Goal: Task Accomplishment & Management: Manage account settings

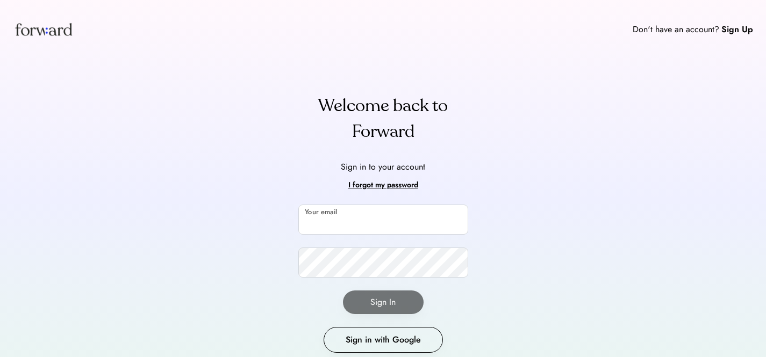
click at [387, 229] on input "email" at bounding box center [383, 220] width 170 height 30
type input "**********"
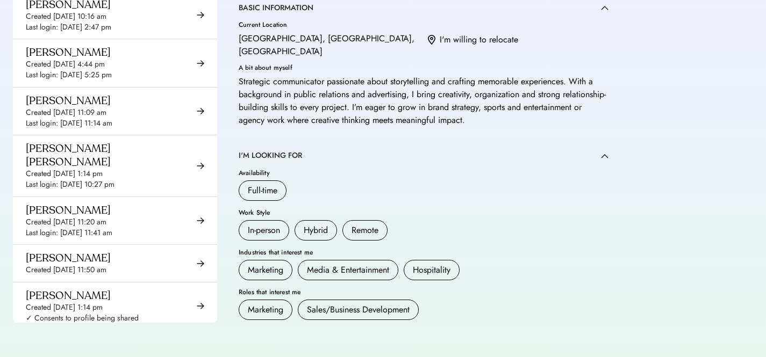
scroll to position [2020, 0]
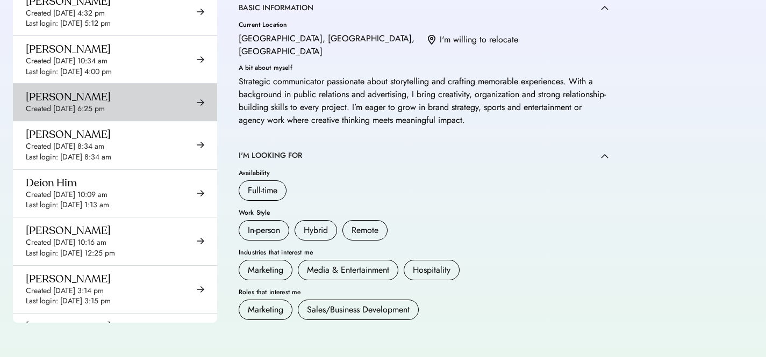
click at [111, 128] on div "[PERSON_NAME] Created [DATE] 8:34 am Last login: [DATE] 8:34 am" at bounding box center [68, 145] width 85 height 34
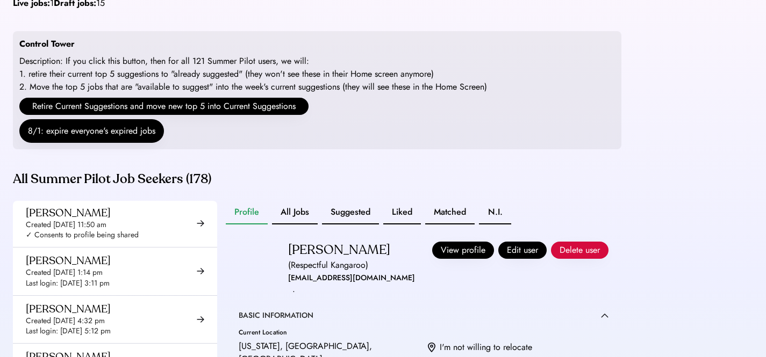
scroll to position [137, 0]
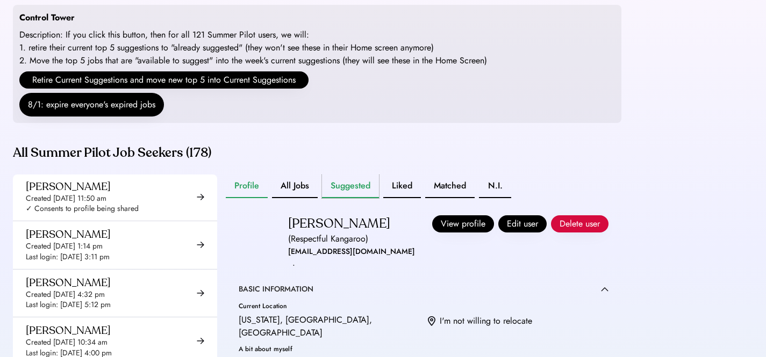
click at [356, 198] on button "Suggested" at bounding box center [350, 187] width 57 height 24
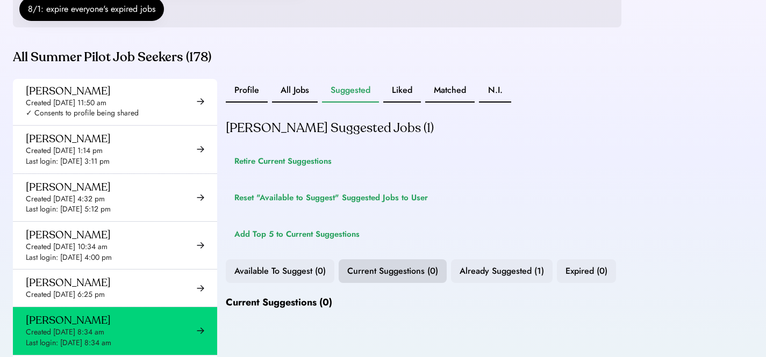
scroll to position [431, 0]
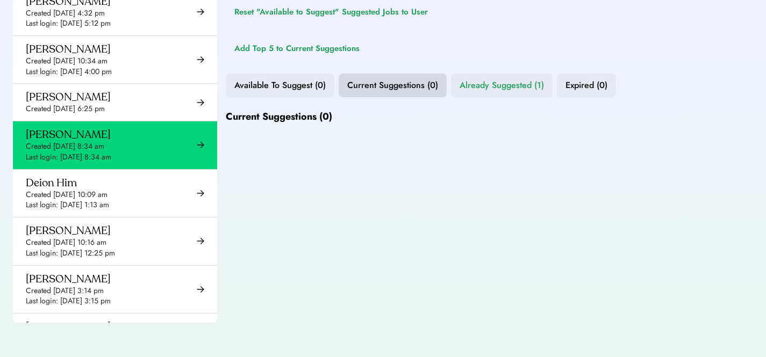
click at [499, 84] on button "Already Suggested (1)" at bounding box center [502, 86] width 102 height 24
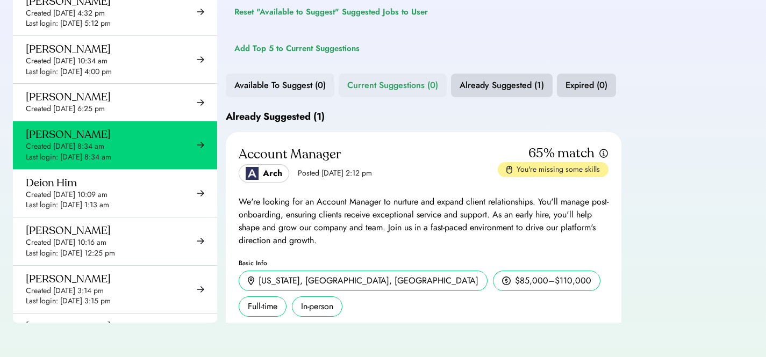
click at [404, 85] on button "Current Suggestions (0)" at bounding box center [392, 86] width 108 height 24
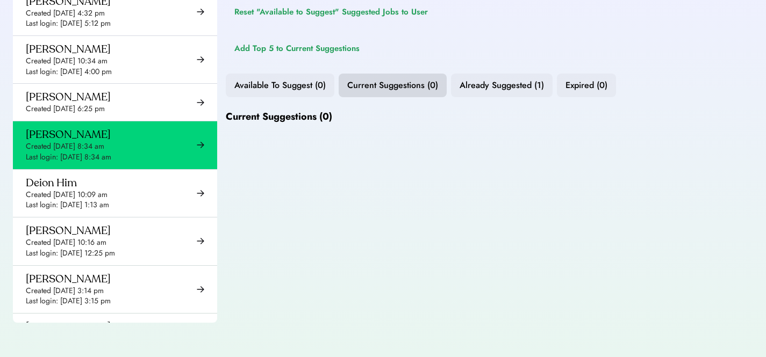
scroll to position [370, 0]
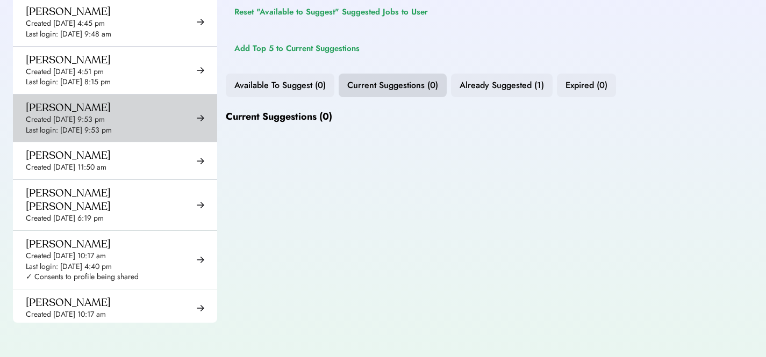
click at [88, 120] on div "Created [DATE] 9:53 pm" at bounding box center [65, 119] width 79 height 11
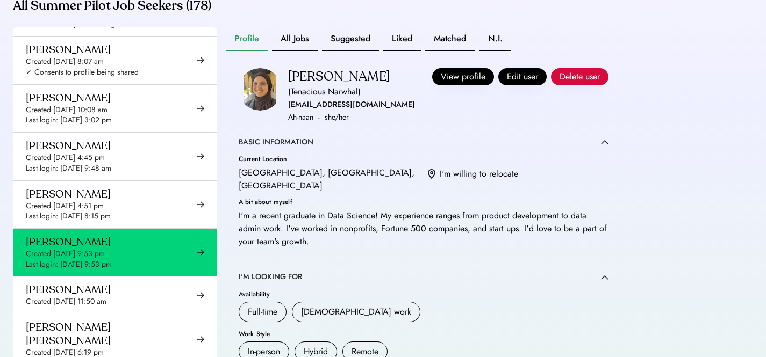
scroll to position [205, 0]
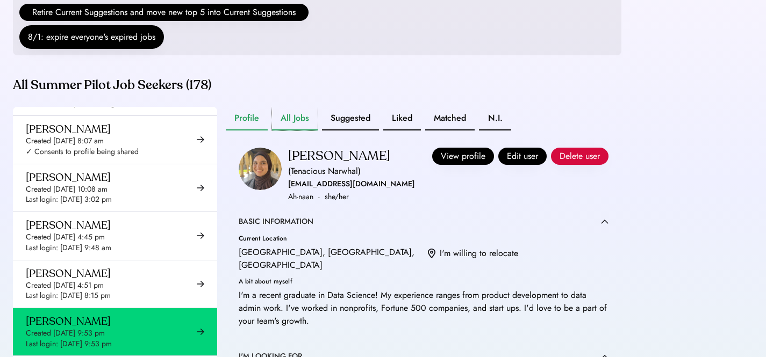
click at [294, 131] on button "All Jobs" at bounding box center [295, 119] width 46 height 24
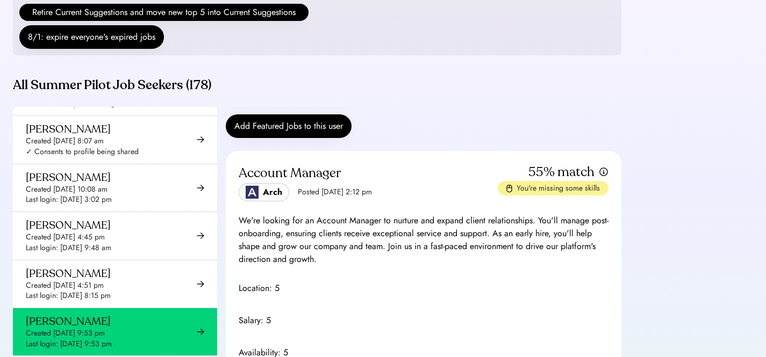
scroll to position [250, 0]
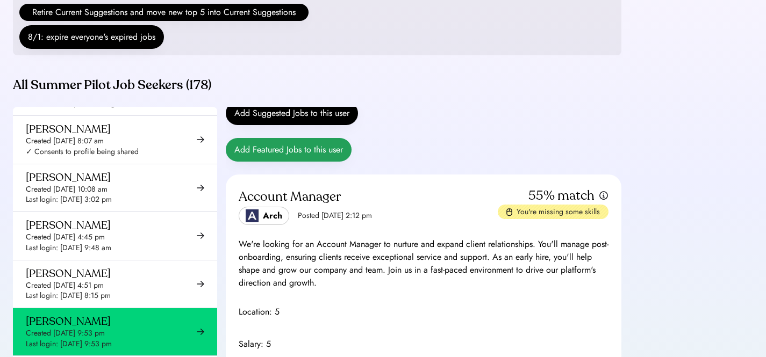
click at [287, 162] on button "Add Featured Jobs to this user" at bounding box center [289, 150] width 126 height 24
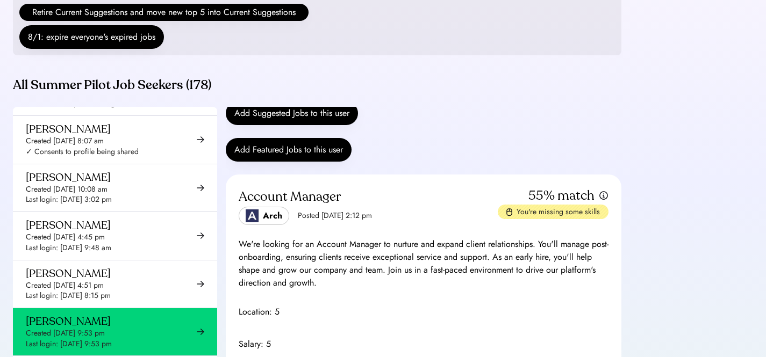
scroll to position [7507, 0]
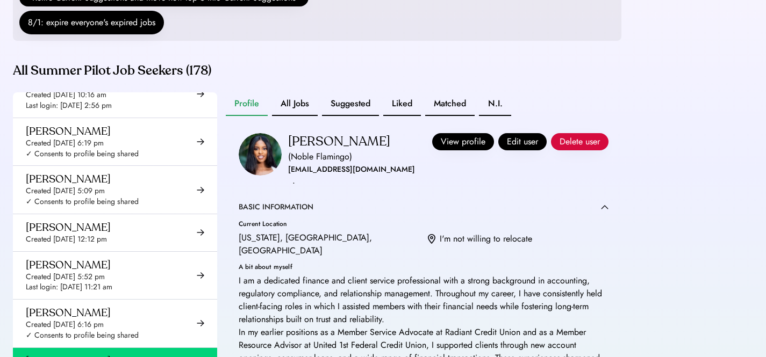
scroll to position [220, 0]
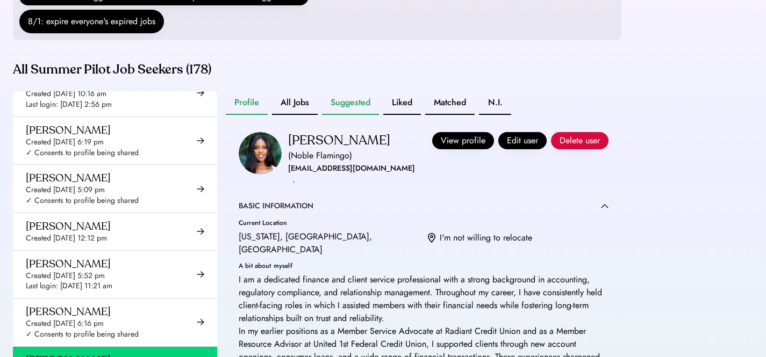
click at [336, 115] on button "Suggested" at bounding box center [350, 103] width 57 height 24
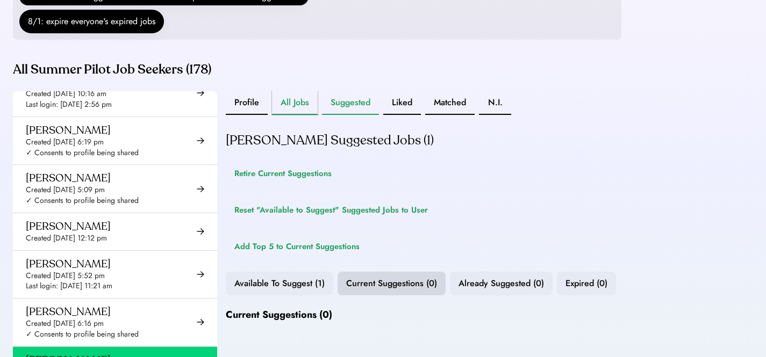
click at [291, 115] on button "All Jobs" at bounding box center [295, 103] width 46 height 24
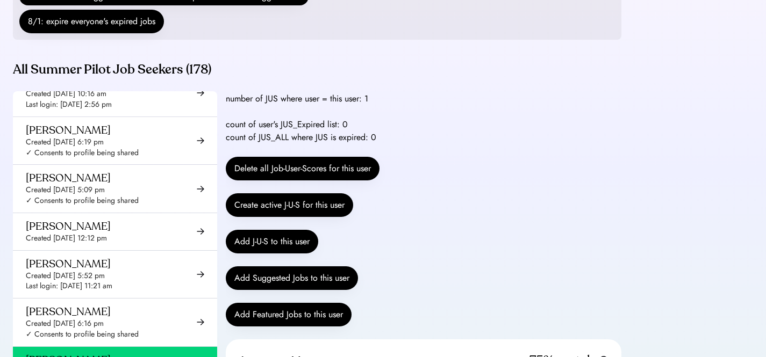
scroll to position [93, 0]
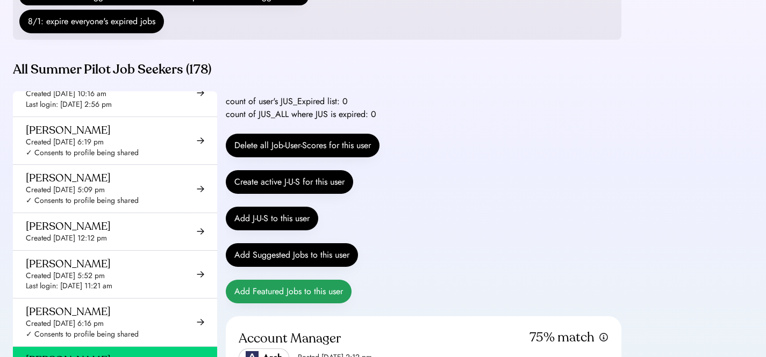
click at [297, 302] on button "Add Featured Jobs to this user" at bounding box center [289, 292] width 126 height 24
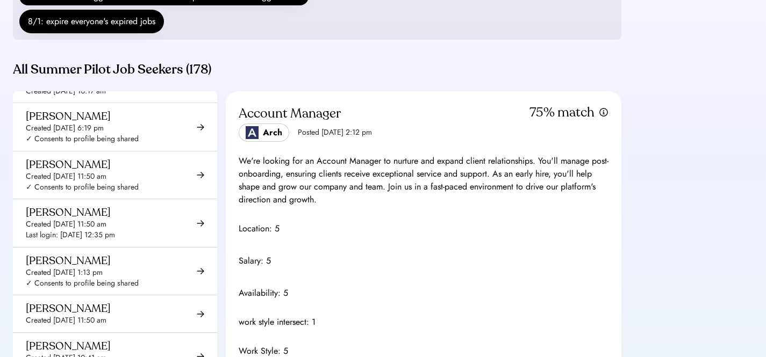
scroll to position [409, 0]
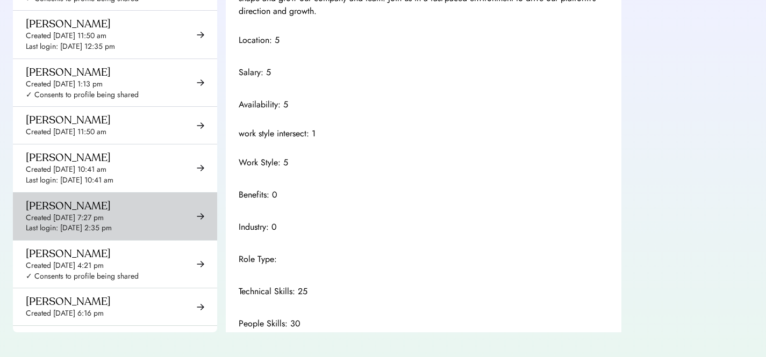
click at [55, 193] on div "[PERSON_NAME] Created [DATE] 7:27 pm Last login: [DATE] 2:35 pm" at bounding box center [115, 216] width 204 height 47
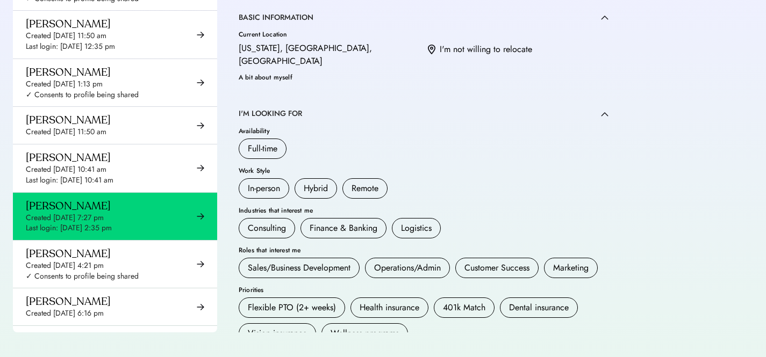
scroll to position [224, 0]
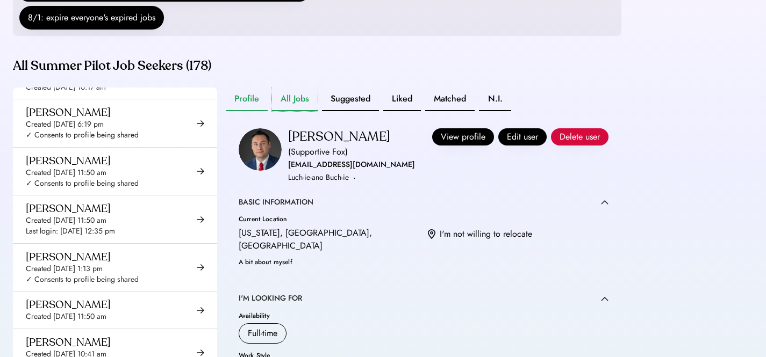
click at [281, 109] on button "All Jobs" at bounding box center [295, 100] width 46 height 24
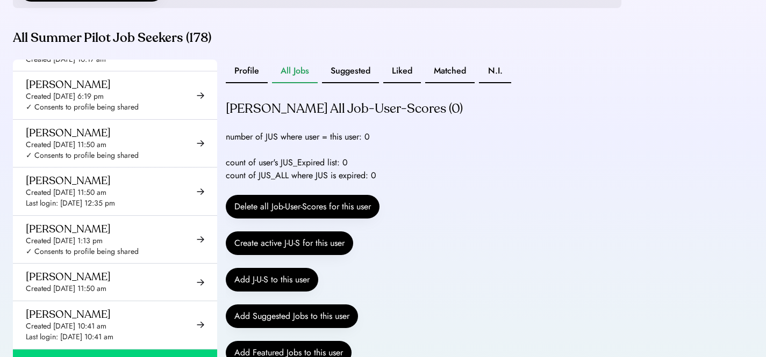
scroll to position [353, 0]
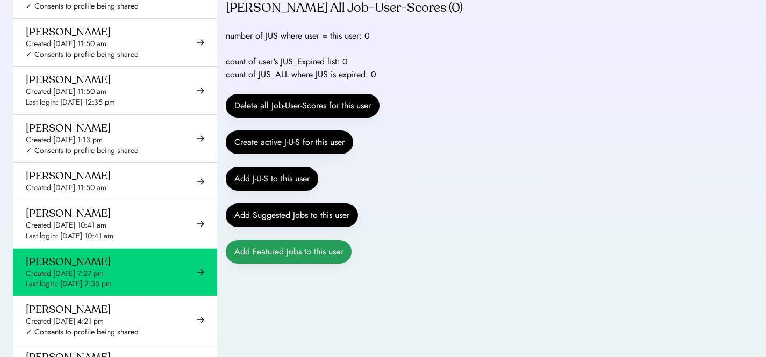
click at [286, 264] on button "Add Featured Jobs to this user" at bounding box center [289, 252] width 126 height 24
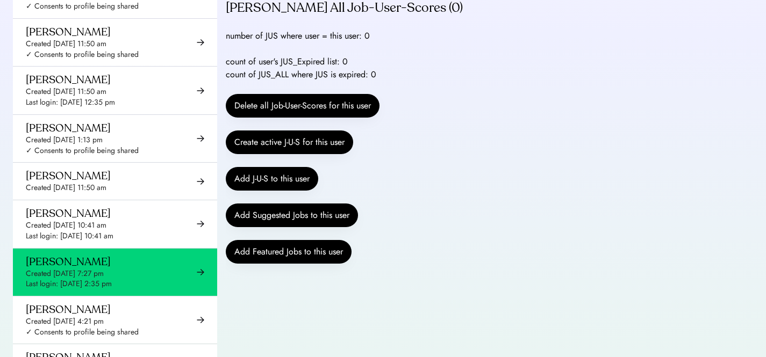
scroll to position [4141, 0]
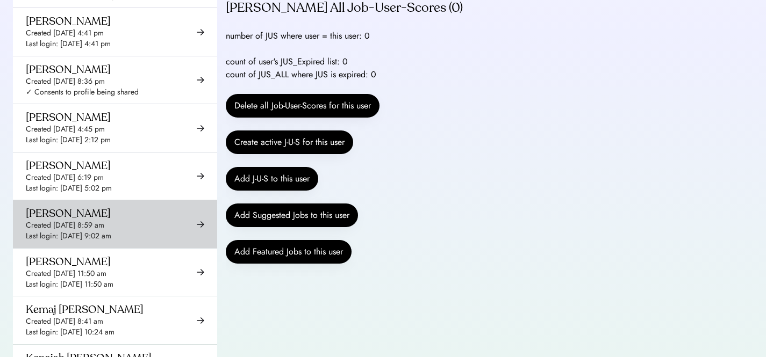
click at [111, 207] on div "[PERSON_NAME] Created [DATE] 8:59 am Last login: [DATE] 9:02 am" at bounding box center [68, 224] width 85 height 34
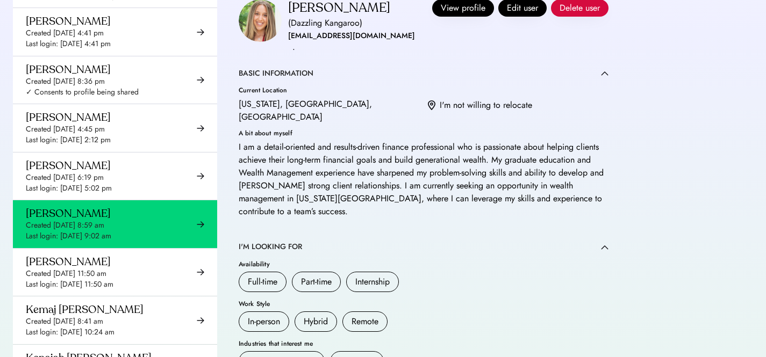
scroll to position [273, 0]
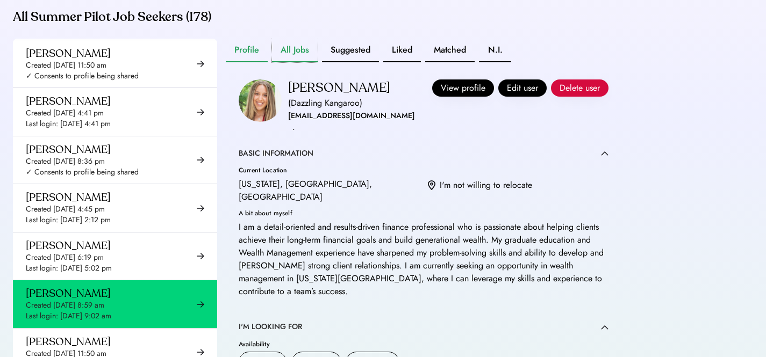
click at [285, 61] on button "All Jobs" at bounding box center [295, 51] width 46 height 24
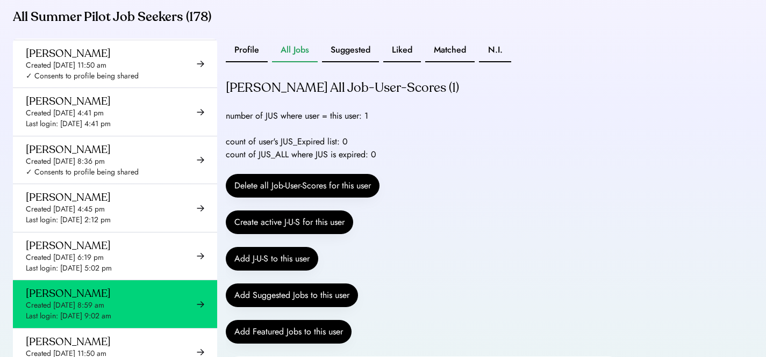
scroll to position [95, 0]
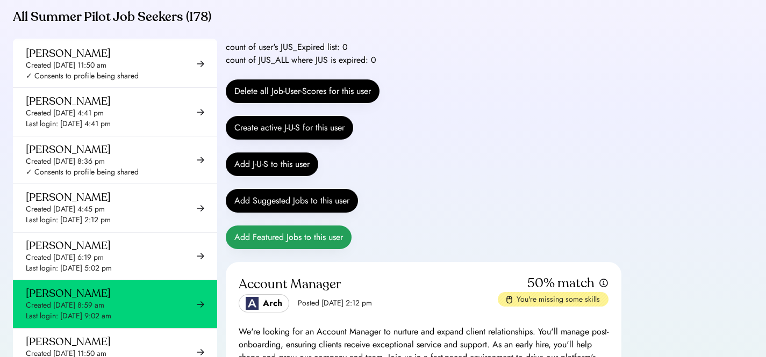
click at [301, 249] on button "Add Featured Jobs to this user" at bounding box center [289, 238] width 126 height 24
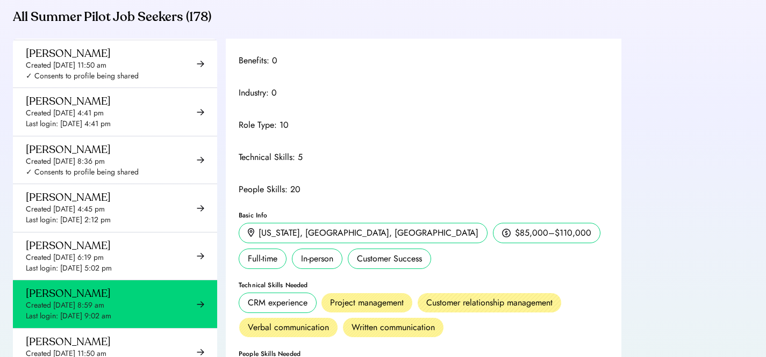
scroll to position [1000, 0]
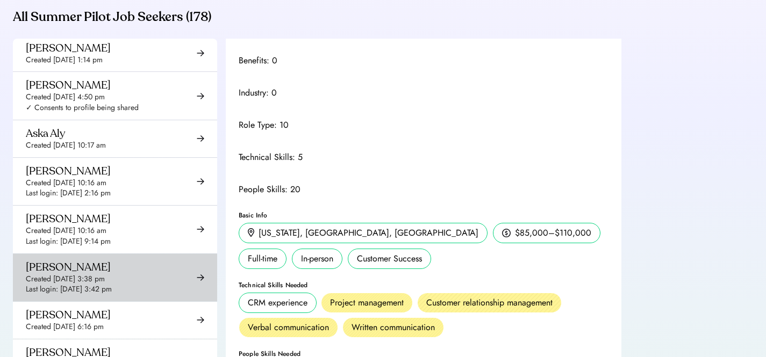
click at [100, 280] on div "Created [DATE] 3:38 pm" at bounding box center [65, 279] width 79 height 11
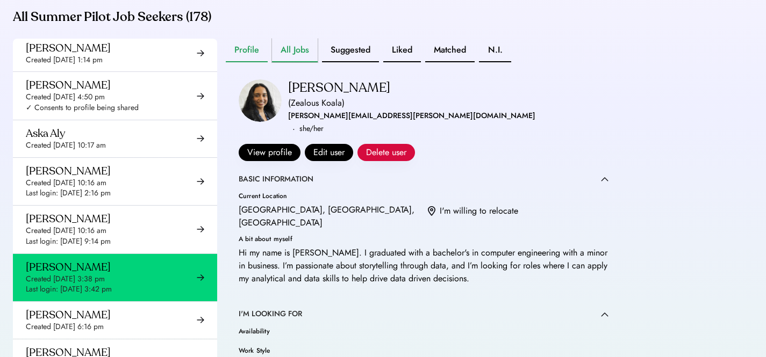
click at [294, 62] on button "All Jobs" at bounding box center [295, 51] width 46 height 24
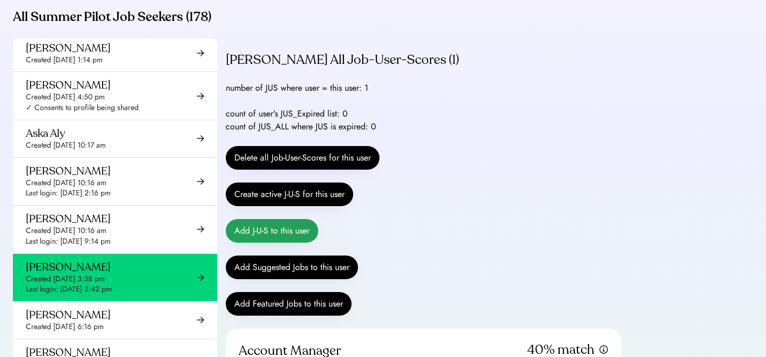
scroll to position [79, 0]
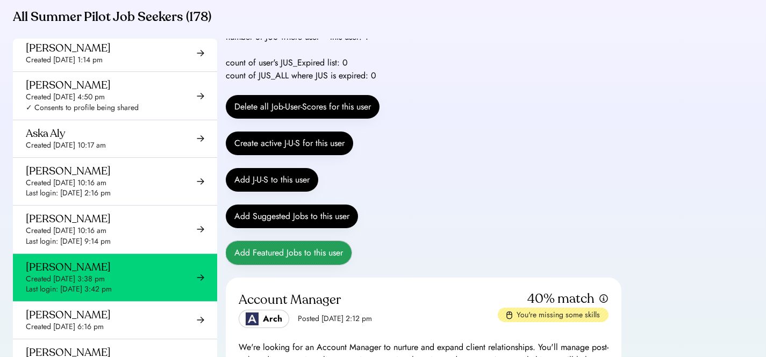
click at [281, 261] on button "Add Featured Jobs to this user" at bounding box center [289, 253] width 126 height 24
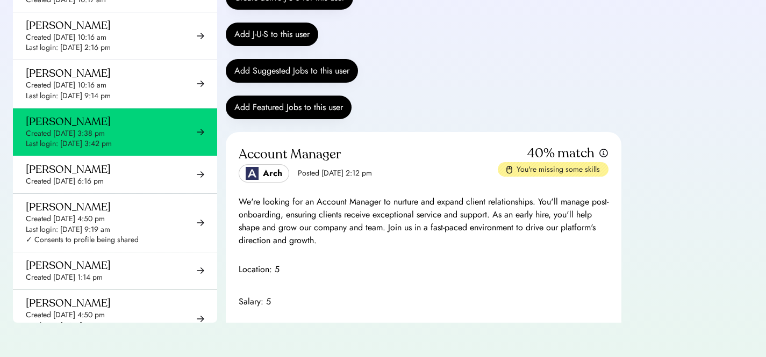
scroll to position [7989, 0]
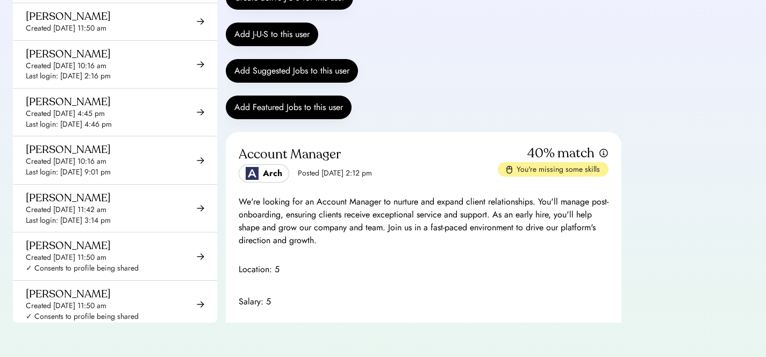
drag, startPoint x: 81, startPoint y: 301, endPoint x: 101, endPoint y: 305, distance: 20.1
click at [81, 349] on div "Created [DATE] 10:12 am" at bounding box center [66, 354] width 81 height 11
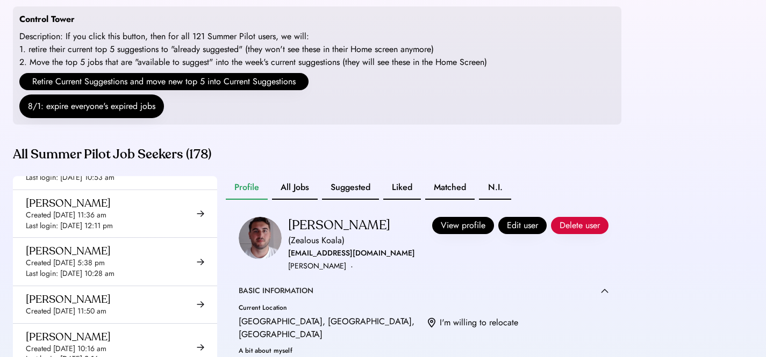
scroll to position [48, 0]
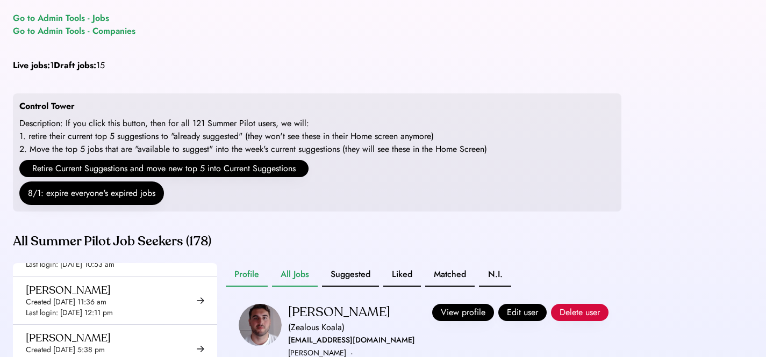
click at [291, 284] on button "All Jobs" at bounding box center [295, 275] width 46 height 24
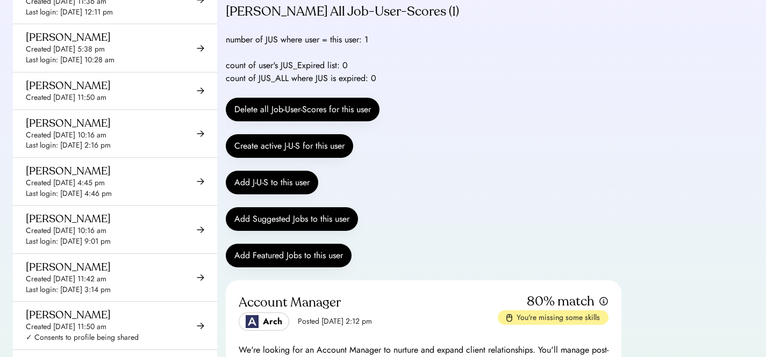
scroll to position [356, 0]
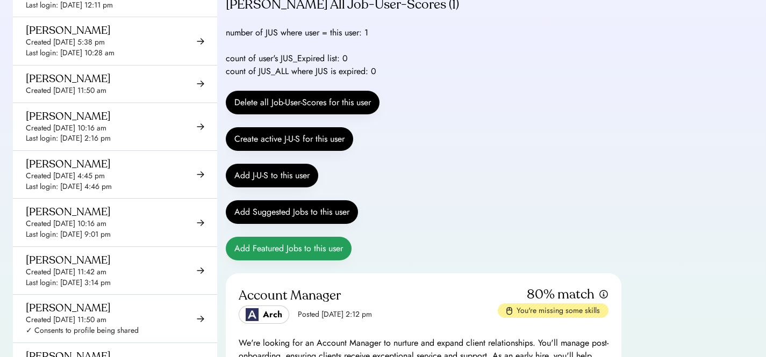
click at [309, 260] on button "Add Featured Jobs to this user" at bounding box center [289, 249] width 126 height 24
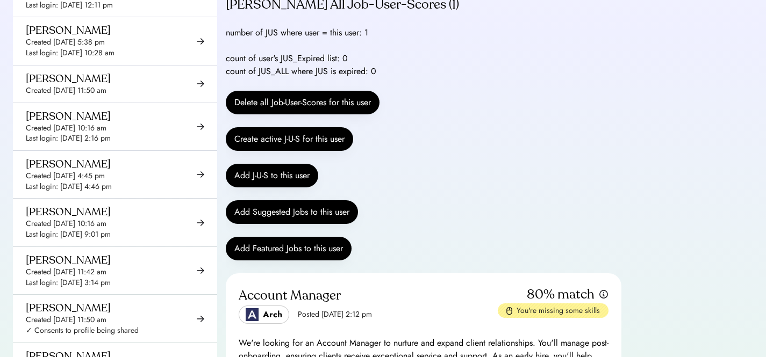
scroll to position [4649, 0]
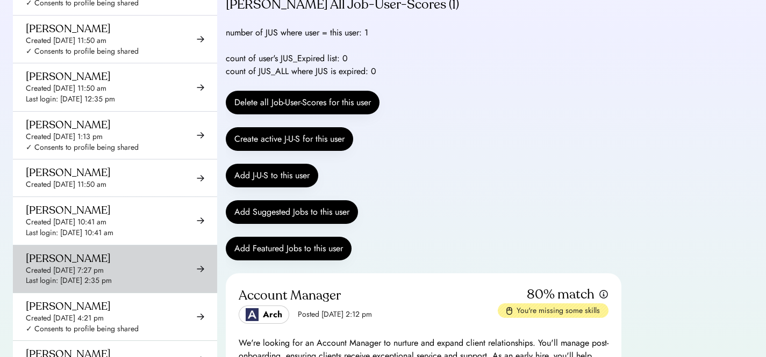
click at [90, 252] on div "[PERSON_NAME]" at bounding box center [68, 258] width 85 height 13
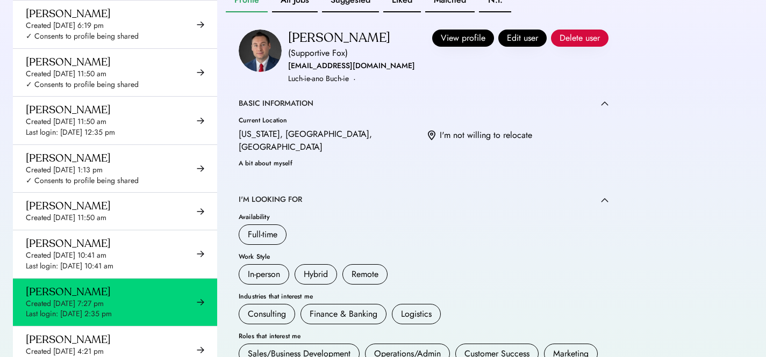
scroll to position [262, 0]
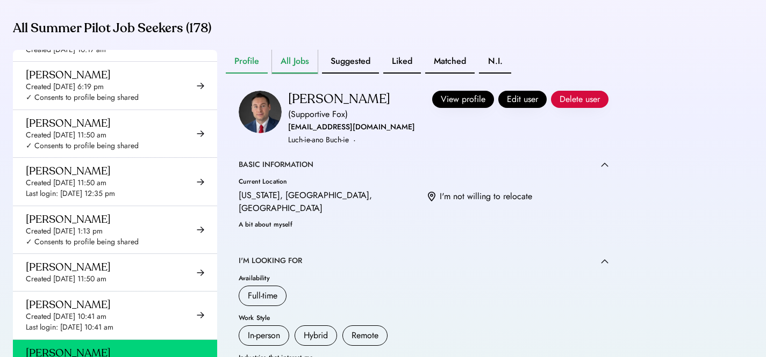
click at [294, 74] on button "All Jobs" at bounding box center [295, 62] width 46 height 24
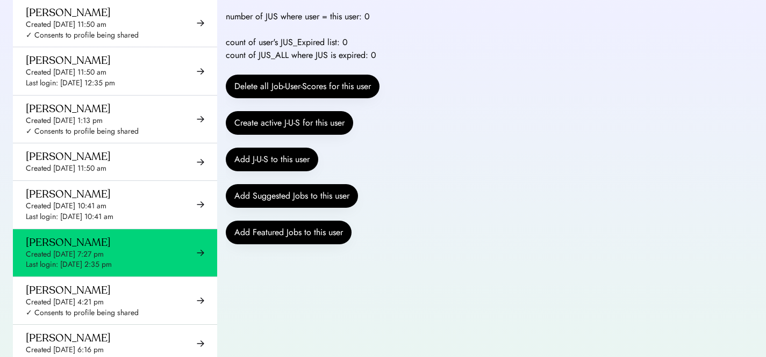
scroll to position [431, 0]
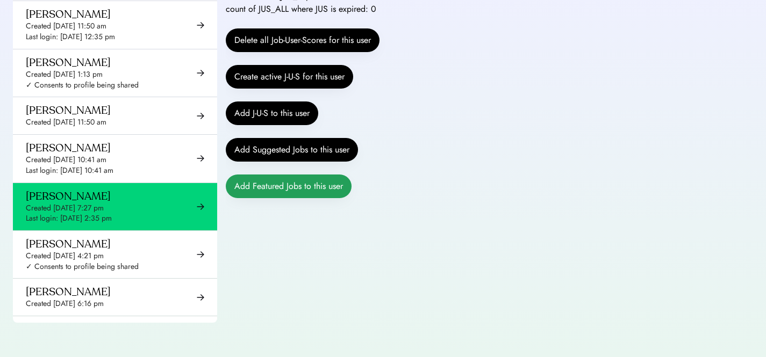
click at [289, 191] on button "Add Featured Jobs to this user" at bounding box center [289, 187] width 126 height 24
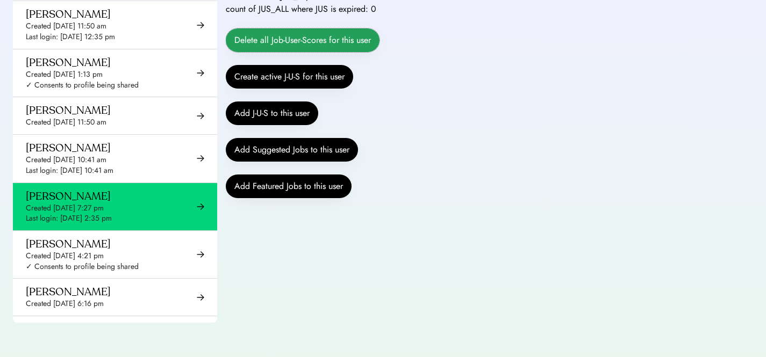
click at [289, 40] on button "Delete all Job-User-Scores for this user" at bounding box center [303, 40] width 154 height 24
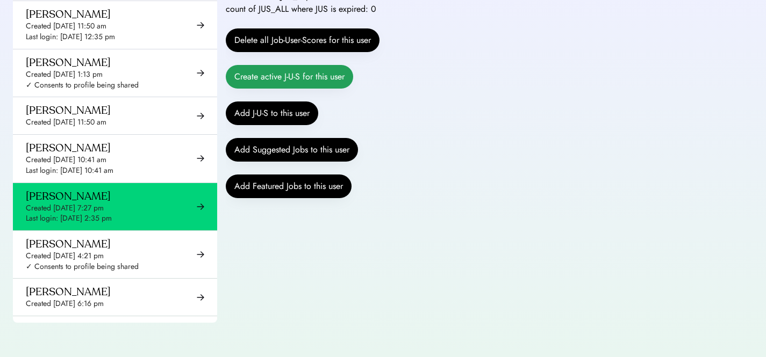
click at [281, 80] on button "Create active J-U-S for this user" at bounding box center [289, 77] width 127 height 24
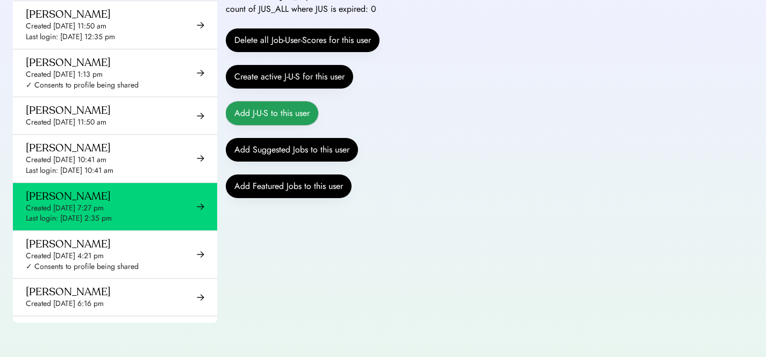
click at [270, 113] on button "Add J-U-S to this user" at bounding box center [272, 114] width 92 height 24
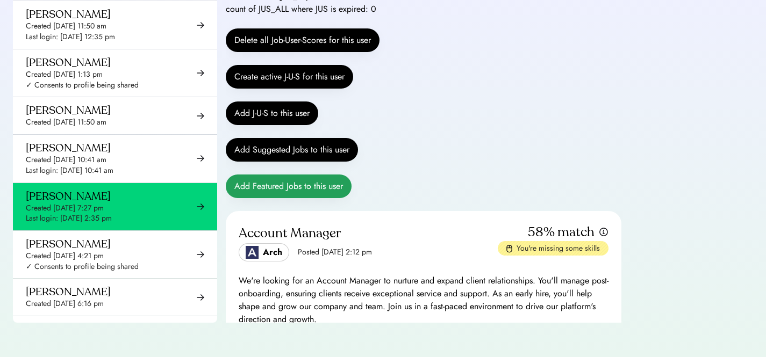
click at [279, 184] on button "Add Featured Jobs to this user" at bounding box center [289, 187] width 126 height 24
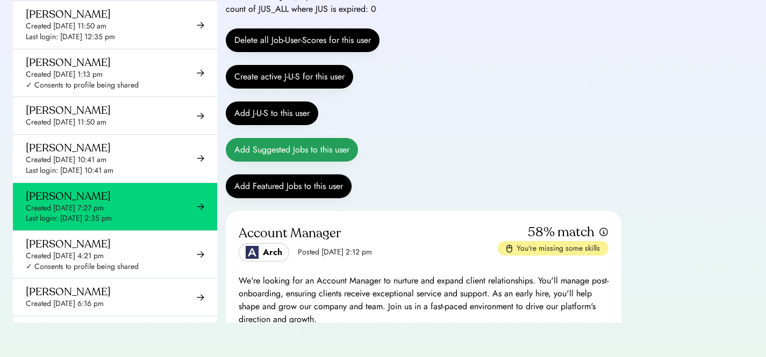
click at [317, 154] on button "Add Suggested Jobs to this user" at bounding box center [292, 150] width 132 height 24
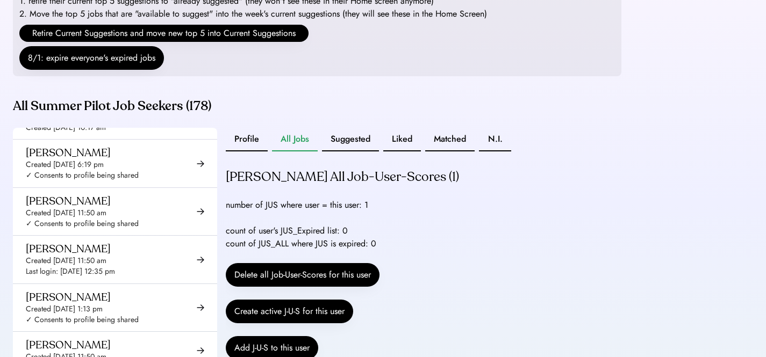
scroll to position [64, 0]
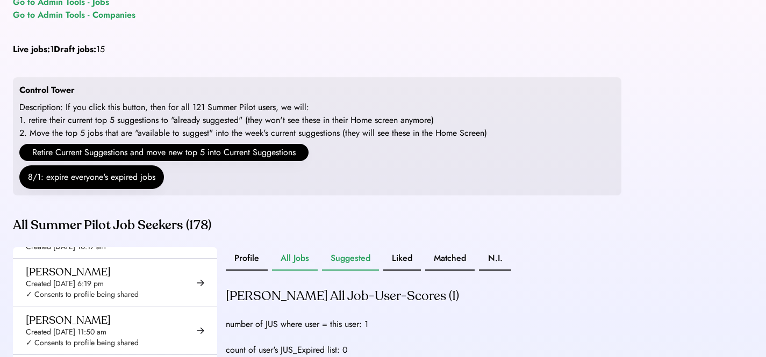
click at [354, 269] on button "Suggested" at bounding box center [350, 259] width 57 height 24
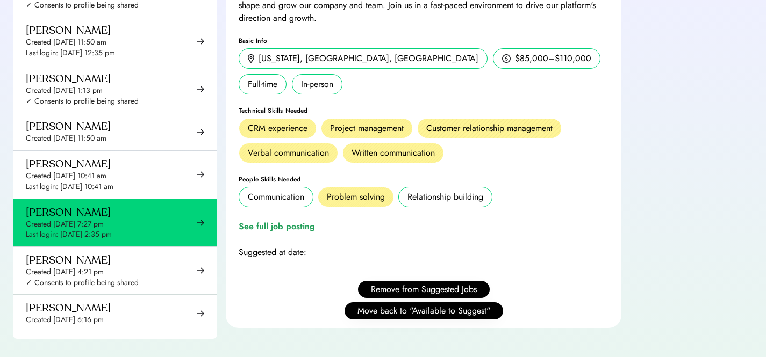
scroll to position [431, 0]
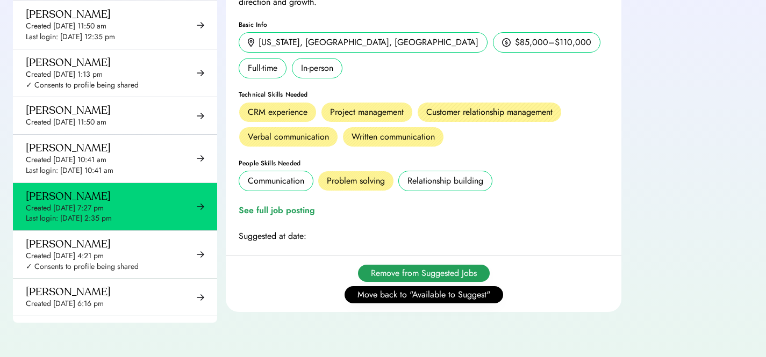
click at [405, 272] on button "Remove from Suggested Jobs" at bounding box center [424, 273] width 132 height 17
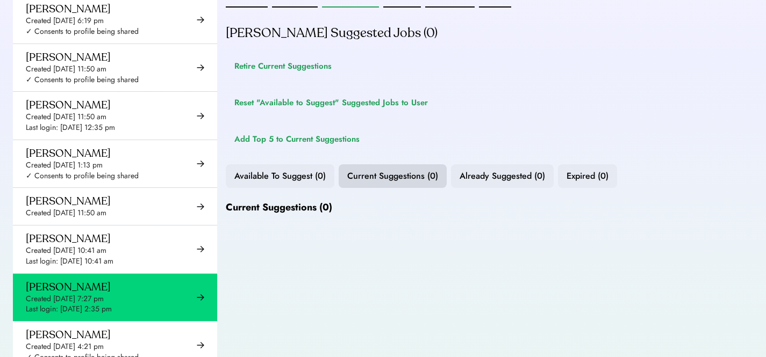
scroll to position [4141, 0]
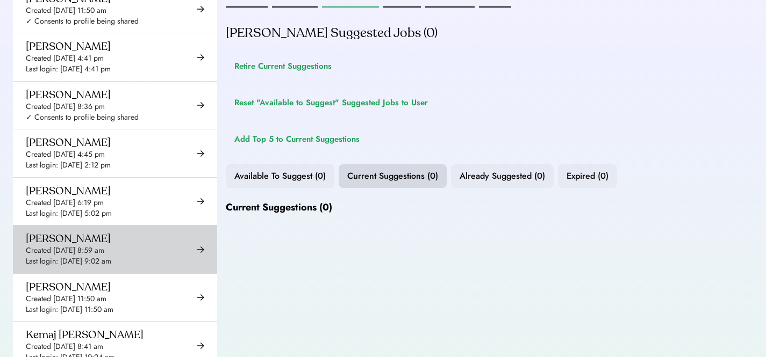
click at [111, 256] on div "Last login: [DATE] 9:02 am" at bounding box center [68, 261] width 85 height 11
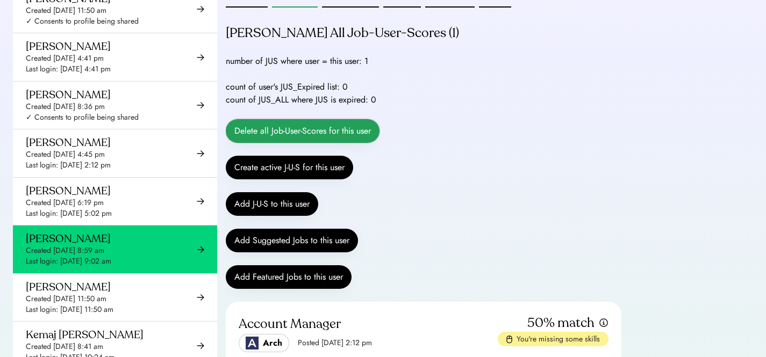
click at [304, 141] on button "Delete all Job-User-Scores for this user" at bounding box center [303, 131] width 154 height 24
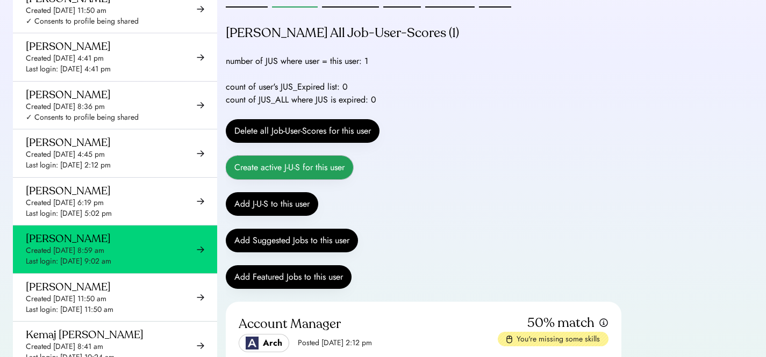
click at [280, 179] on button "Create active J-U-S for this user" at bounding box center [289, 168] width 127 height 24
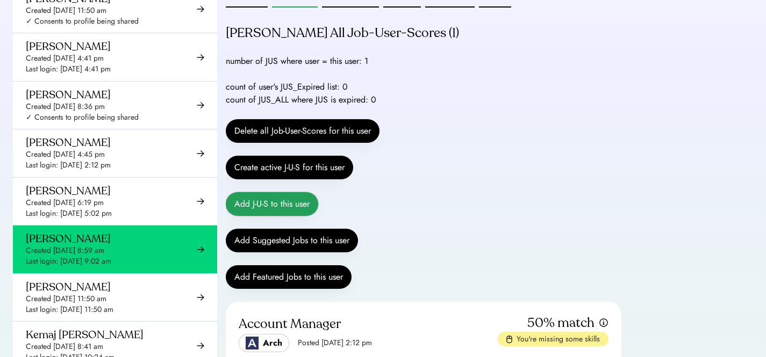
click at [269, 216] on button "Add J-U-S to this user" at bounding box center [272, 204] width 92 height 24
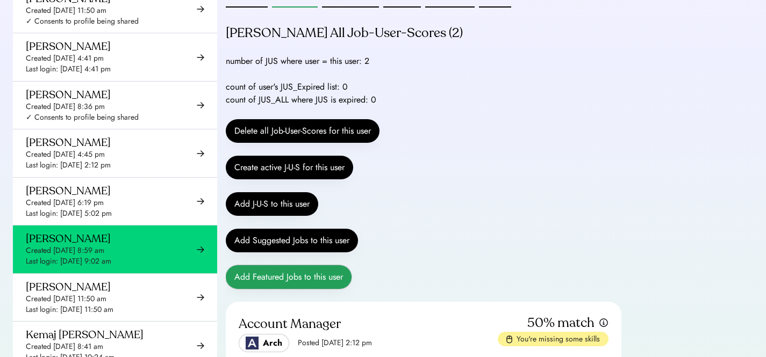
click at [289, 287] on button "Add Featured Jobs to this user" at bounding box center [289, 277] width 126 height 24
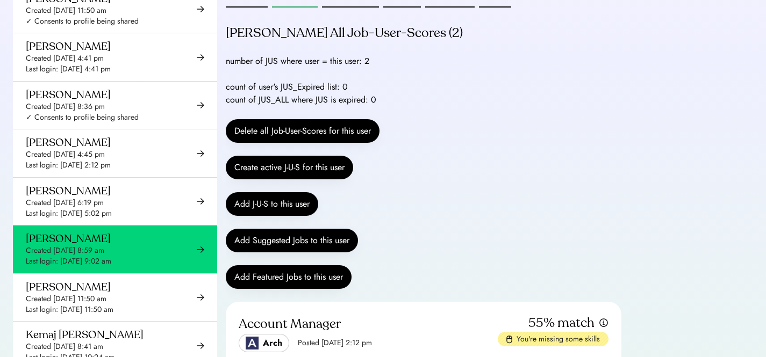
scroll to position [431, 0]
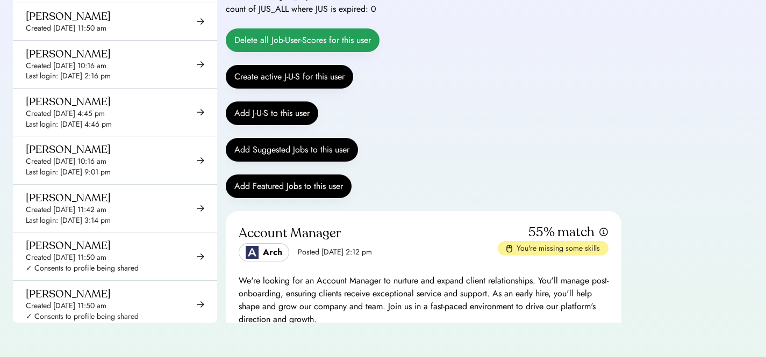
click at [285, 34] on button "Delete all Job-User-Scores for this user" at bounding box center [303, 40] width 154 height 24
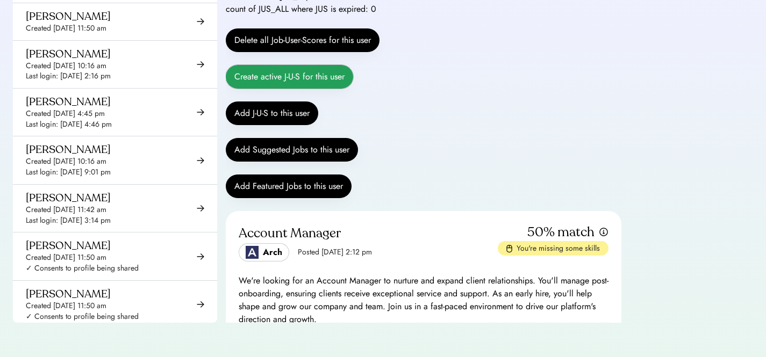
click at [277, 78] on button "Create active J-U-S for this user" at bounding box center [289, 77] width 127 height 24
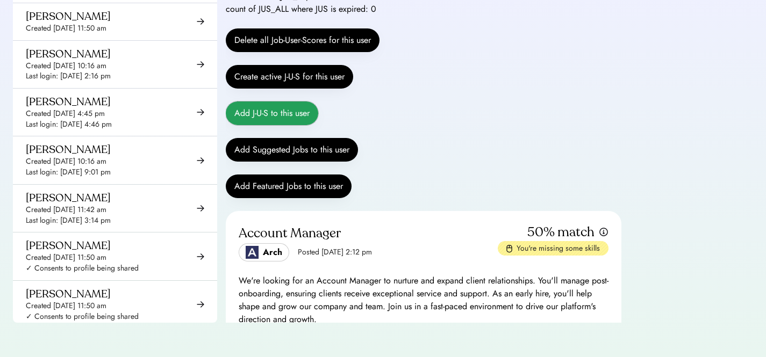
click at [277, 117] on button "Add J-U-S to this user" at bounding box center [272, 114] width 92 height 24
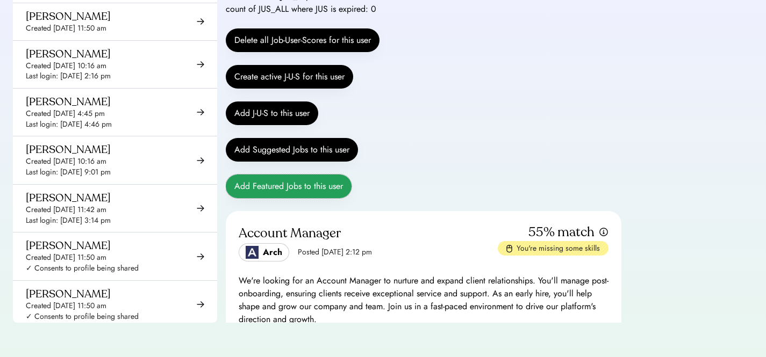
click at [295, 188] on button "Add Featured Jobs to this user" at bounding box center [289, 187] width 126 height 24
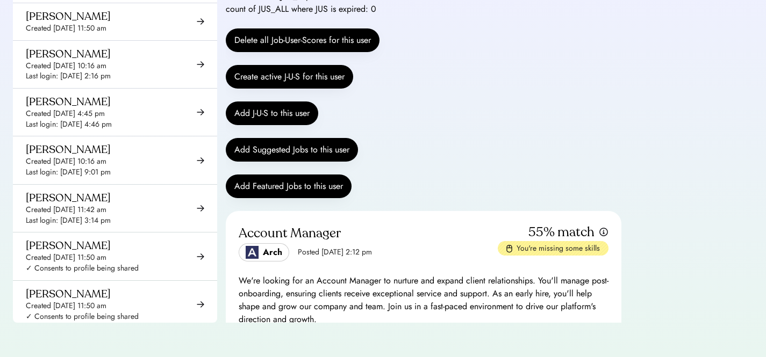
scroll to position [6107, 0]
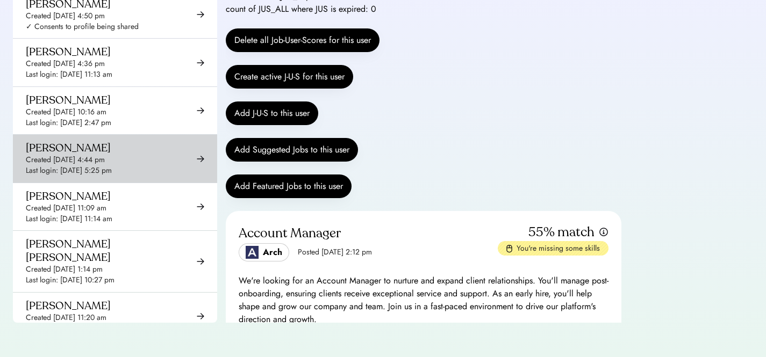
click at [112, 141] on div "[PERSON_NAME] Created [DATE] 4:44 pm Last login: [DATE] 5:25 pm" at bounding box center [69, 158] width 86 height 34
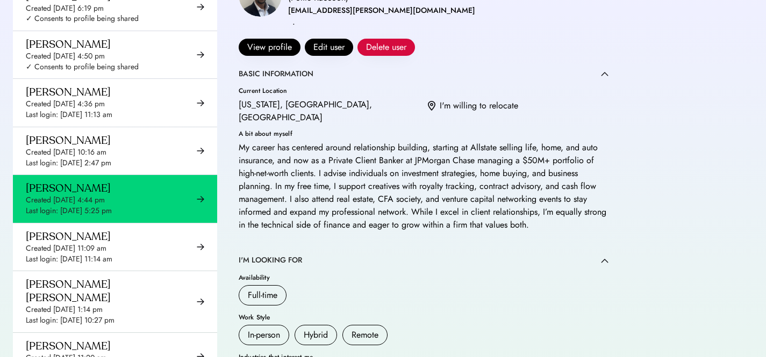
scroll to position [332, 0]
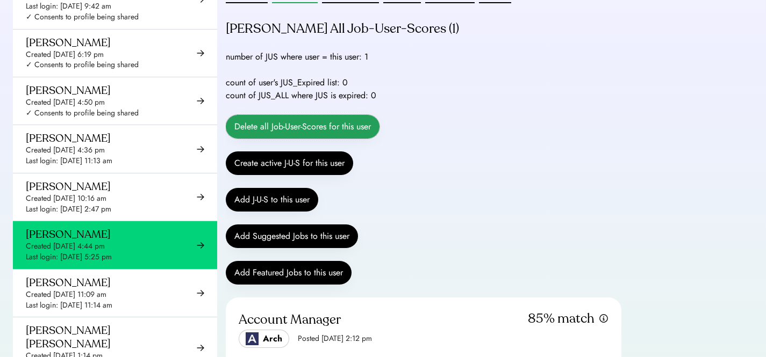
click at [335, 139] on button "Delete all Job-User-Scores for this user" at bounding box center [303, 127] width 154 height 24
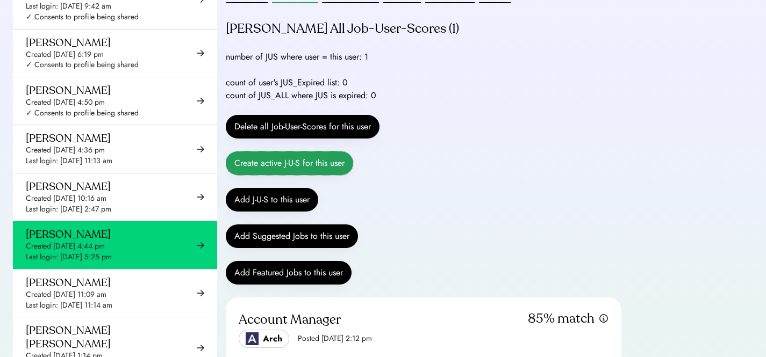
click at [297, 175] on button "Create active J-U-S for this user" at bounding box center [289, 164] width 127 height 24
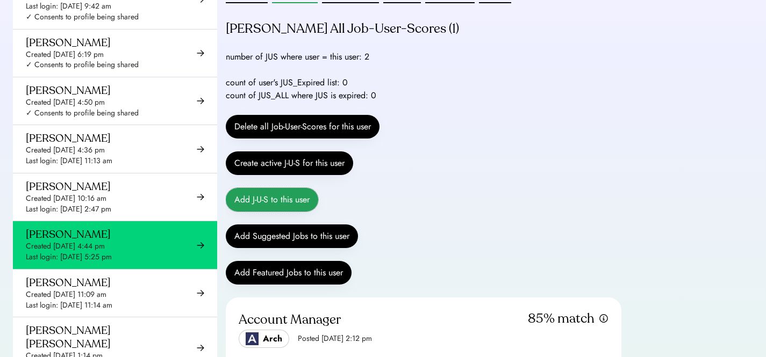
click at [280, 212] on button "Add J-U-S to this user" at bounding box center [272, 200] width 92 height 24
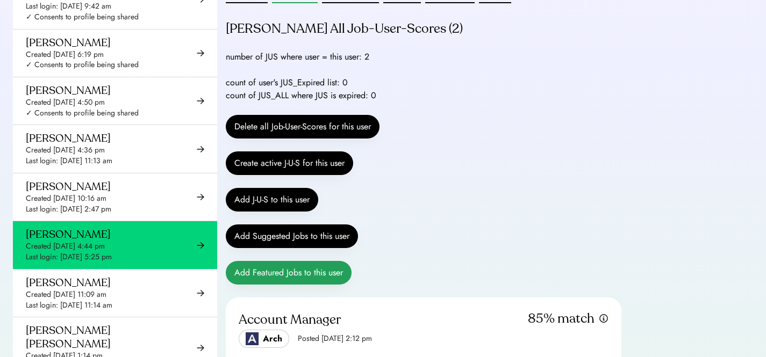
click at [286, 284] on button "Add Featured Jobs to this user" at bounding box center [289, 273] width 126 height 24
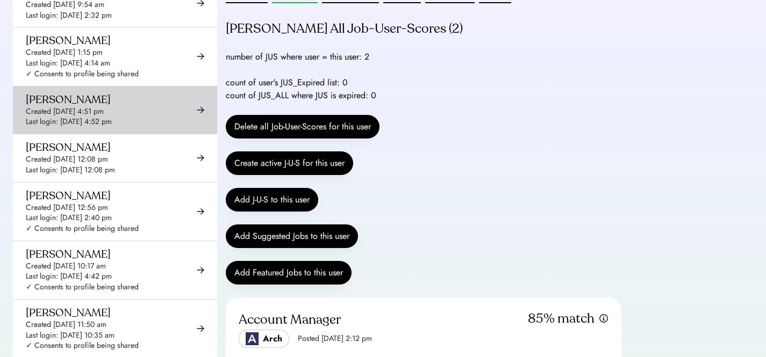
click at [79, 106] on div "[PERSON_NAME]" at bounding box center [68, 99] width 85 height 13
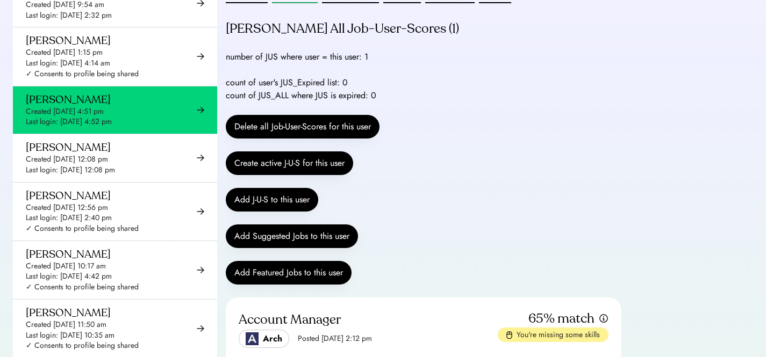
click at [299, 139] on button "Delete all Job-User-Scores for this user" at bounding box center [303, 127] width 154 height 24
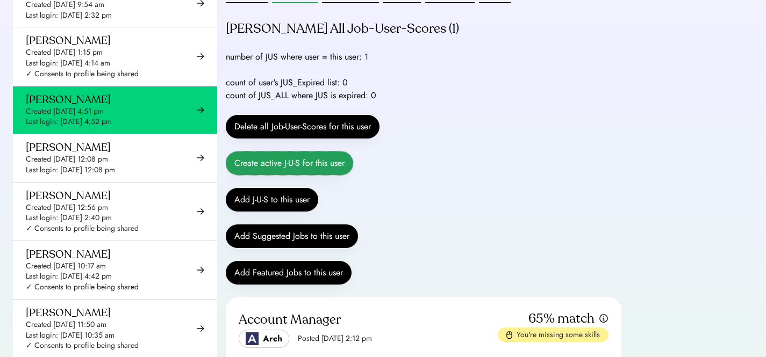
click at [289, 171] on button "Create active J-U-S for this user" at bounding box center [289, 164] width 127 height 24
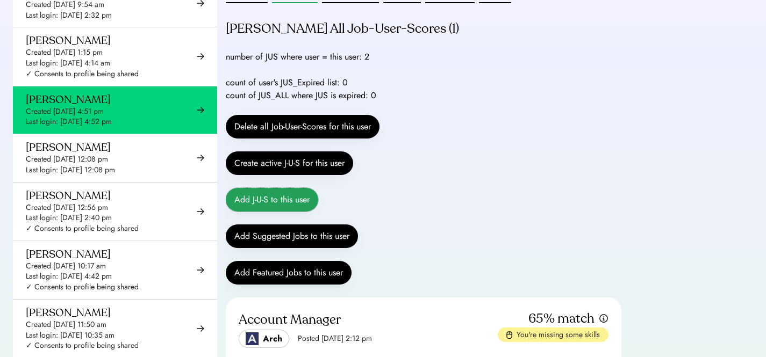
click at [286, 210] on button "Add J-U-S to this user" at bounding box center [272, 200] width 92 height 24
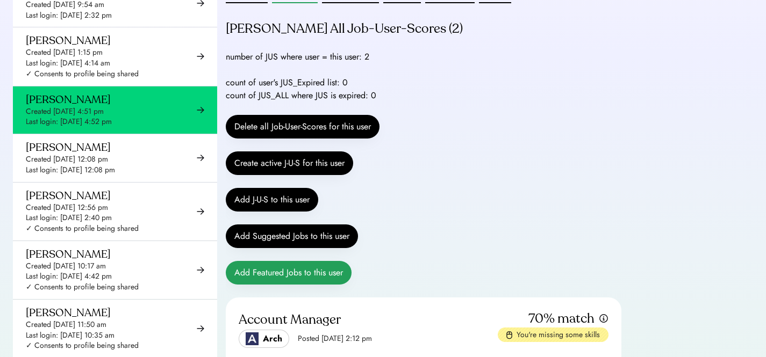
click at [300, 285] on button "Add Featured Jobs to this user" at bounding box center [289, 273] width 126 height 24
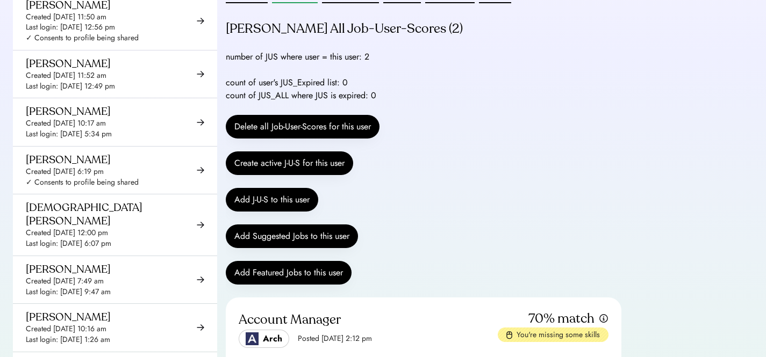
scroll to position [3115, 0]
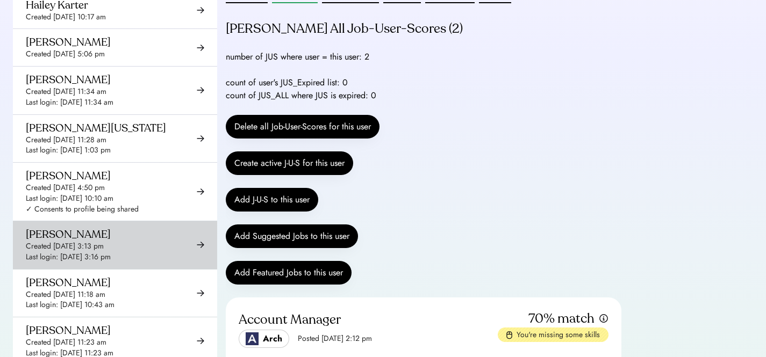
click at [67, 228] on div "[PERSON_NAME]" at bounding box center [68, 234] width 85 height 13
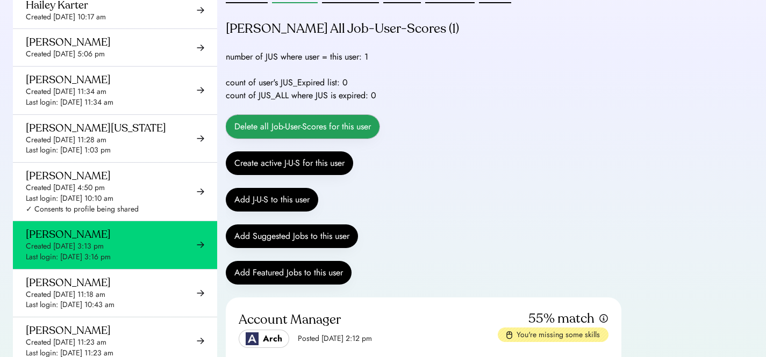
click at [330, 137] on button "Delete all Job-User-Scores for this user" at bounding box center [303, 127] width 154 height 24
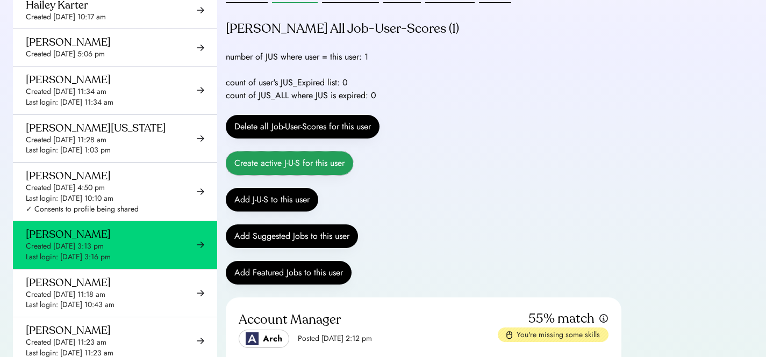
click at [283, 174] on button "Create active J-U-S for this user" at bounding box center [289, 164] width 127 height 24
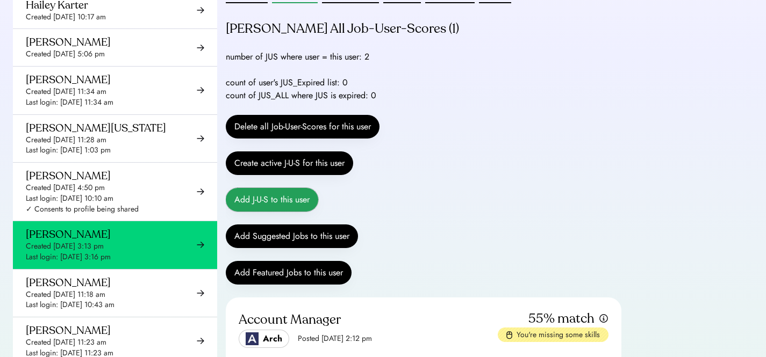
click at [273, 212] on button "Add J-U-S to this user" at bounding box center [272, 200] width 92 height 24
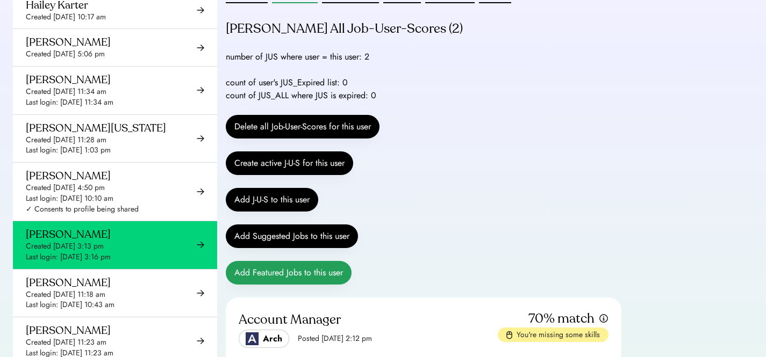
click at [296, 285] on button "Add Featured Jobs to this user" at bounding box center [289, 273] width 126 height 24
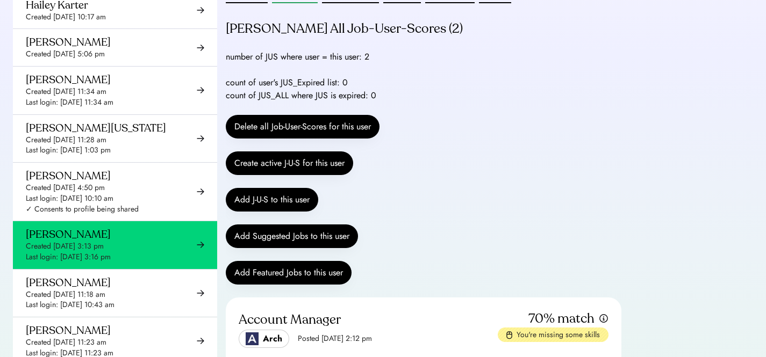
scroll to position [7410, 0]
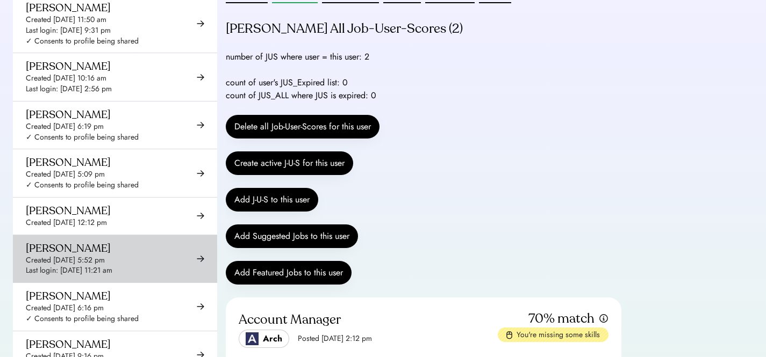
click at [112, 265] on div "Last login: [DATE] 11:21 am" at bounding box center [69, 270] width 87 height 11
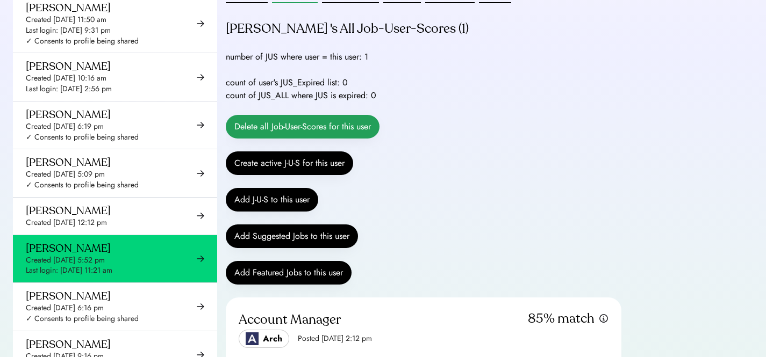
click at [272, 137] on button "Delete all Job-User-Scores for this user" at bounding box center [303, 127] width 154 height 24
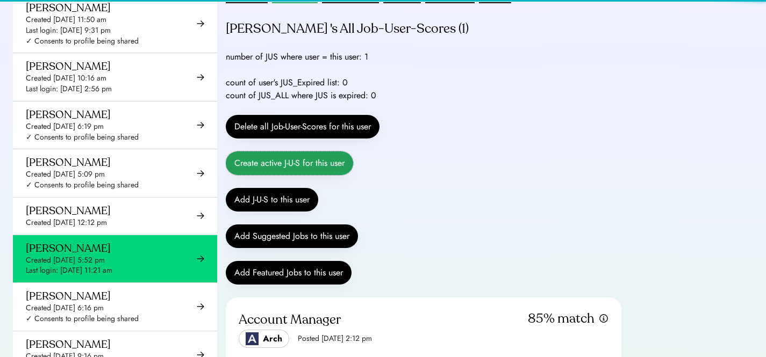
click at [274, 175] on button "Create active J-U-S for this user" at bounding box center [289, 164] width 127 height 24
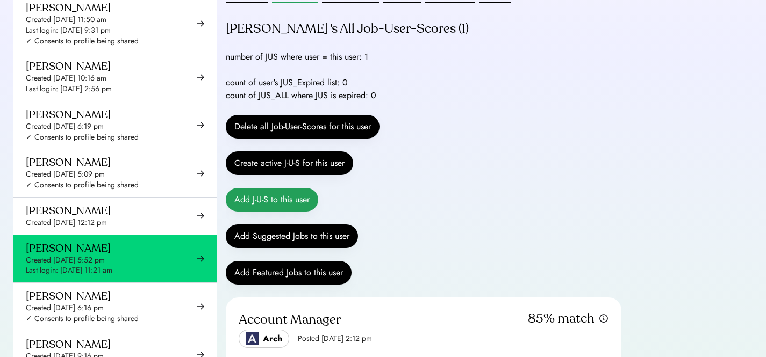
click at [263, 211] on button "Add J-U-S to this user" at bounding box center [272, 200] width 92 height 24
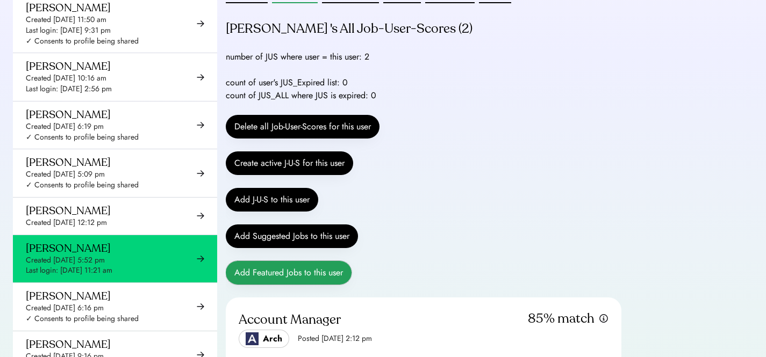
click at [293, 285] on button "Add Featured Jobs to this user" at bounding box center [289, 273] width 126 height 24
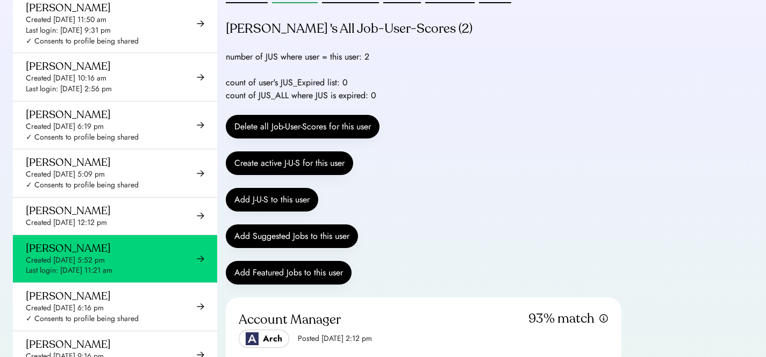
scroll to position [2164, 0]
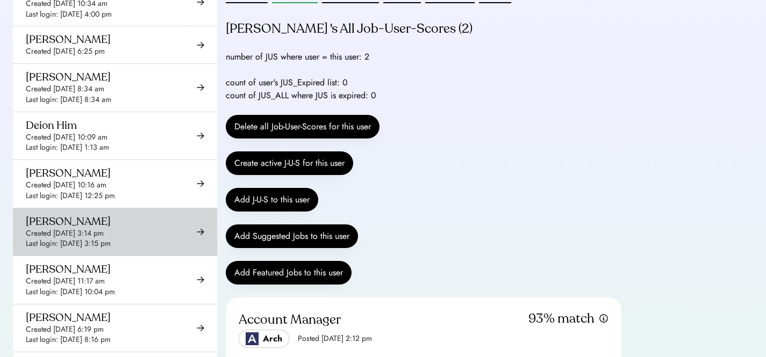
click at [57, 239] on div "Last login: [DATE] 3:15 pm" at bounding box center [68, 244] width 85 height 11
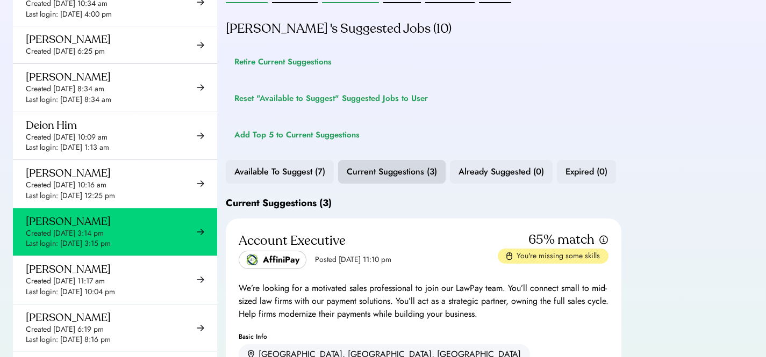
drag, startPoint x: 256, startPoint y: 3, endPoint x: 282, endPoint y: 10, distance: 26.1
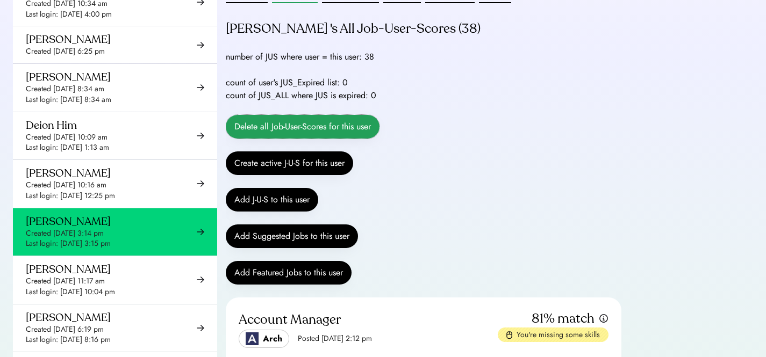
click at [286, 135] on button "Delete all Job-User-Scores for this user" at bounding box center [303, 127] width 154 height 24
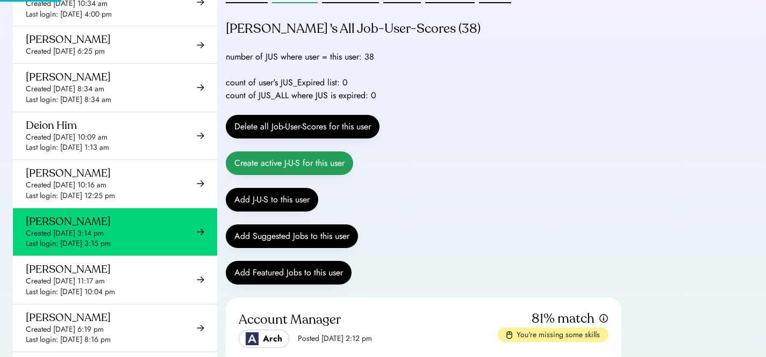
click at [284, 175] on button "Create active J-U-S for this user" at bounding box center [289, 164] width 127 height 24
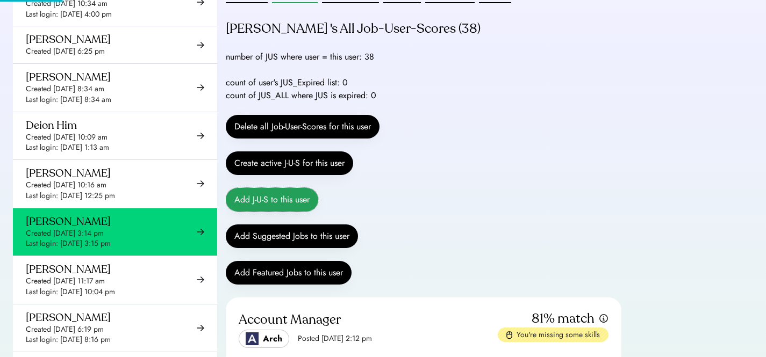
click at [272, 212] on button "Add J-U-S to this user" at bounding box center [272, 200] width 92 height 24
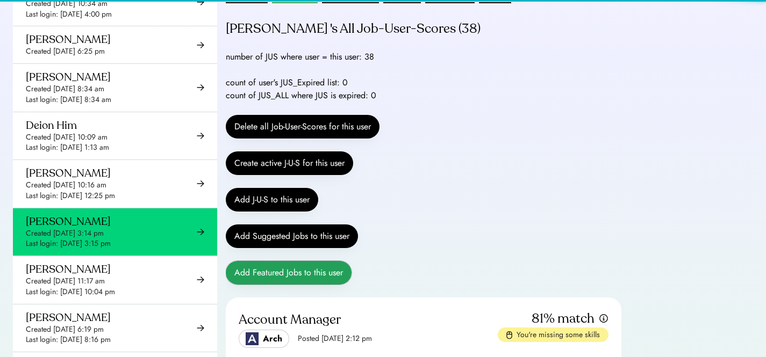
click at [279, 285] on button "Add Featured Jobs to this user" at bounding box center [289, 273] width 126 height 24
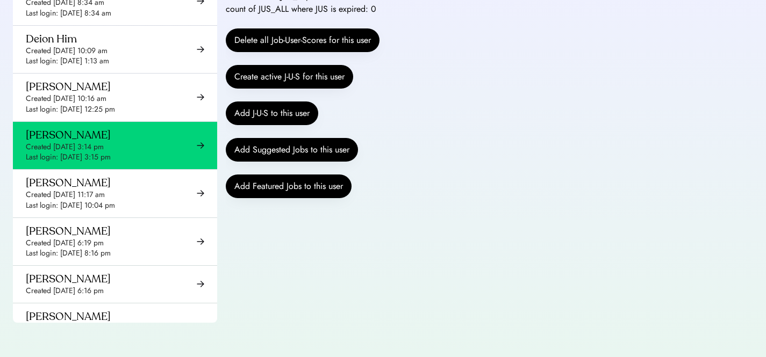
scroll to position [431, 0]
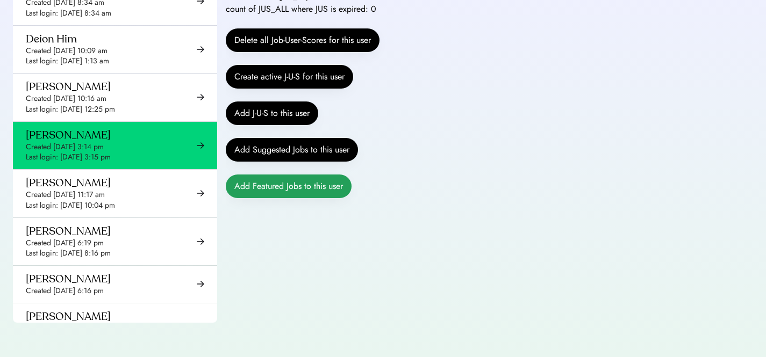
click at [251, 186] on button "Add Featured Jobs to this user" at bounding box center [289, 187] width 126 height 24
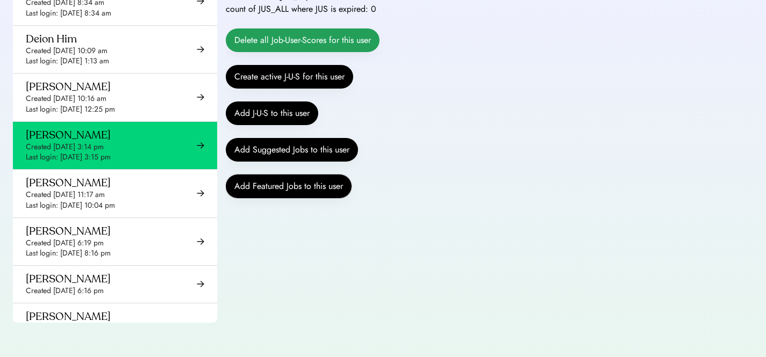
click at [302, 39] on button "Delete all Job-User-Scores for this user" at bounding box center [303, 40] width 154 height 24
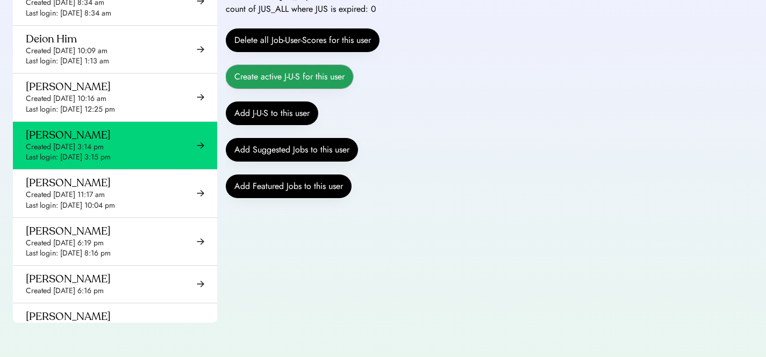
click at [288, 75] on button "Create active J-U-S for this user" at bounding box center [289, 77] width 127 height 24
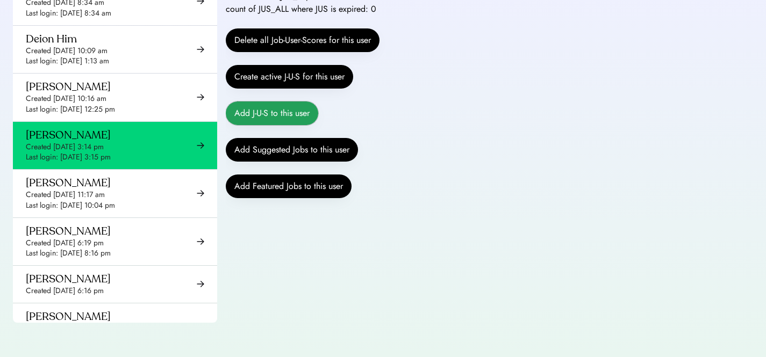
click at [271, 112] on button "Add J-U-S to this user" at bounding box center [272, 114] width 92 height 24
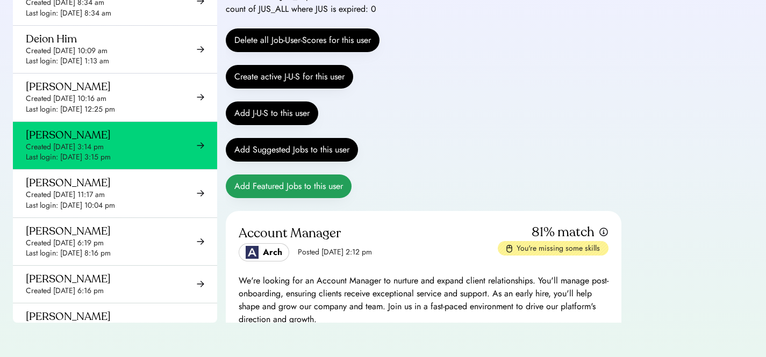
click at [271, 187] on button "Add Featured Jobs to this user" at bounding box center [289, 187] width 126 height 24
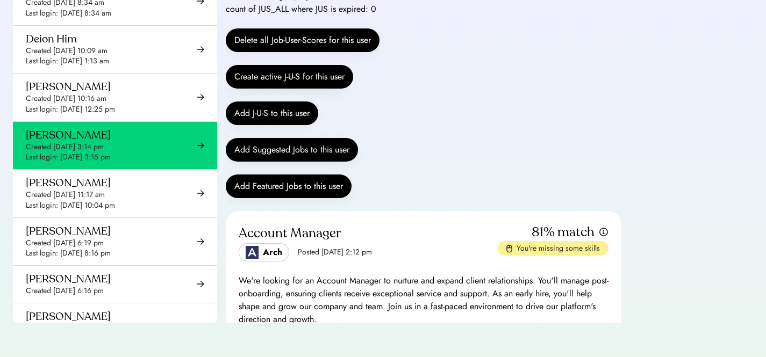
scroll to position [6919, 0]
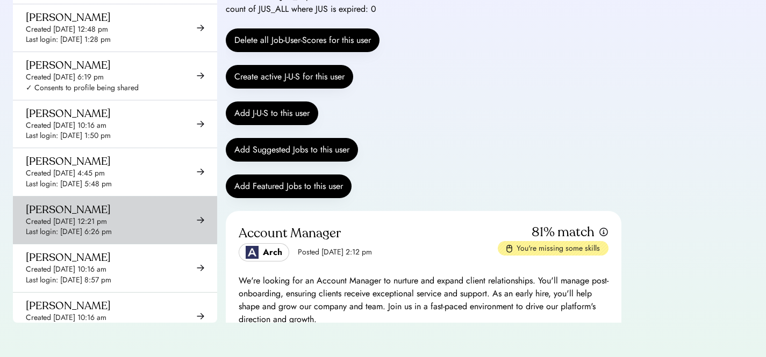
click at [197, 217] on img at bounding box center [201, 221] width 8 height 8
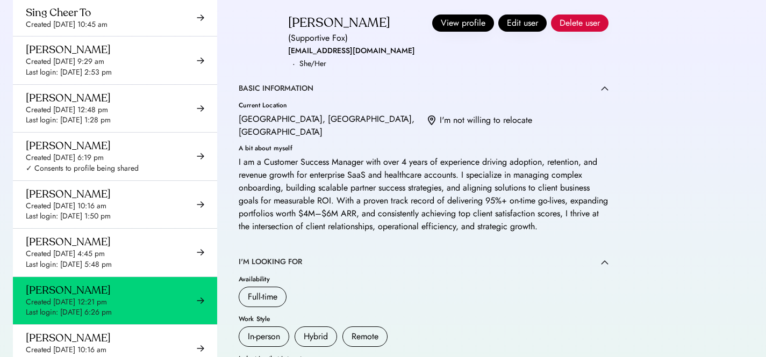
scroll to position [243, 0]
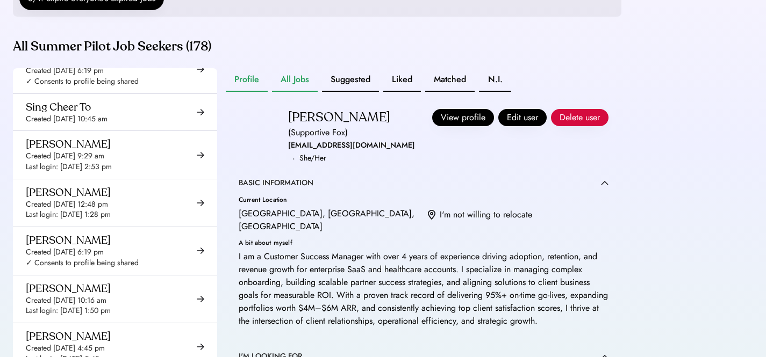
click at [298, 88] on button "All Jobs" at bounding box center [295, 80] width 46 height 24
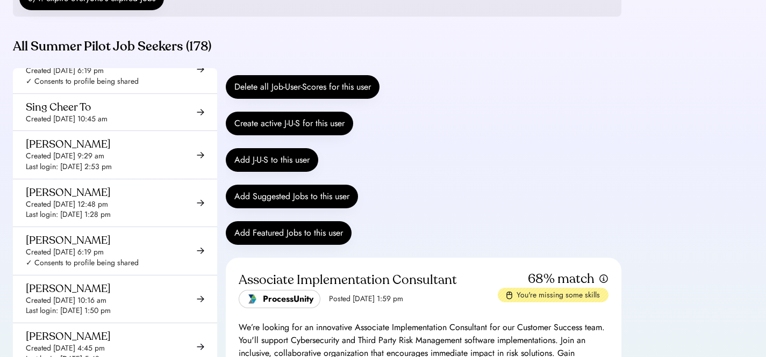
scroll to position [21, 0]
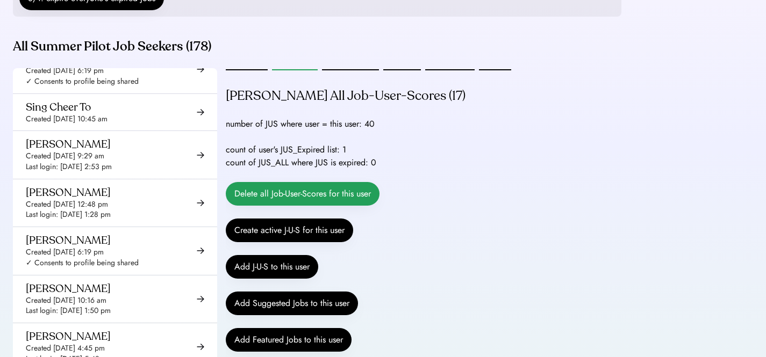
click at [350, 204] on button "Delete all Job-User-Scores for this user" at bounding box center [303, 194] width 154 height 24
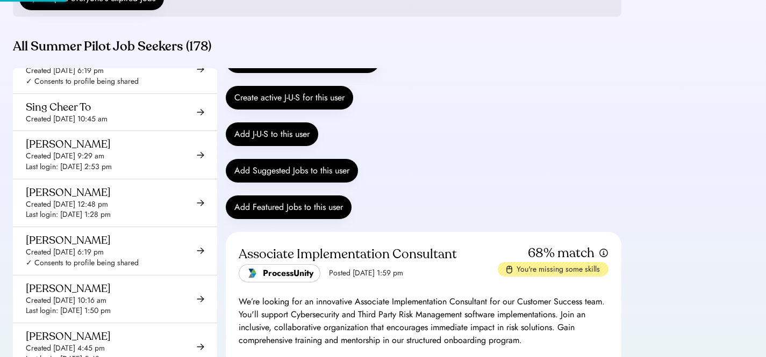
scroll to position [98, 0]
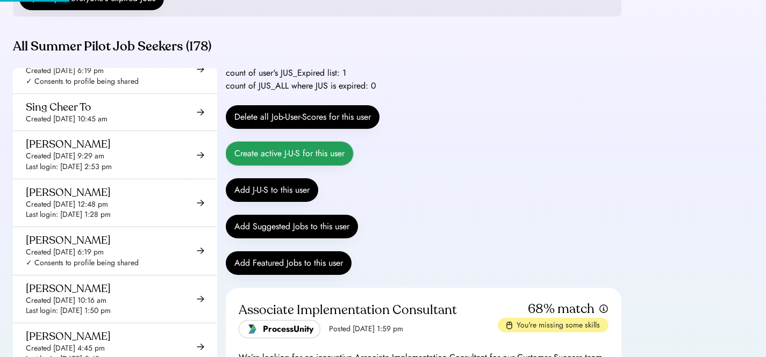
click at [299, 160] on button "Create active J-U-S for this user" at bounding box center [289, 154] width 127 height 24
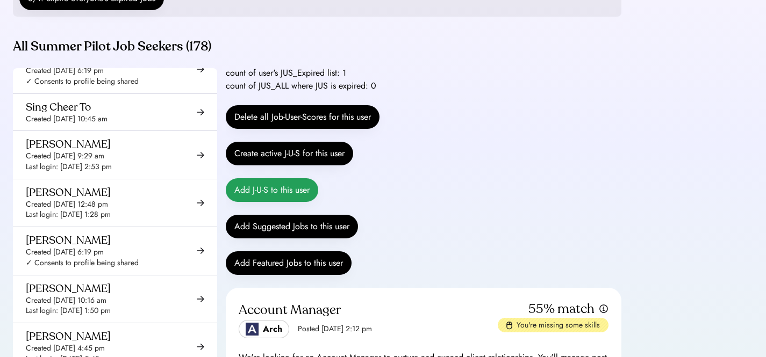
click at [278, 201] on button "Add J-U-S to this user" at bounding box center [272, 190] width 92 height 24
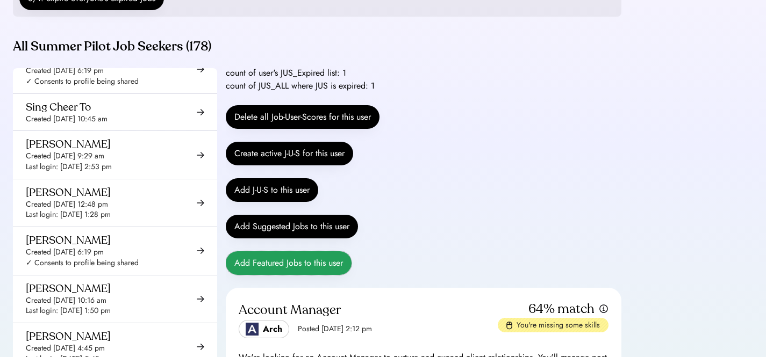
click at [269, 275] on button "Add Featured Jobs to this user" at bounding box center [289, 263] width 126 height 24
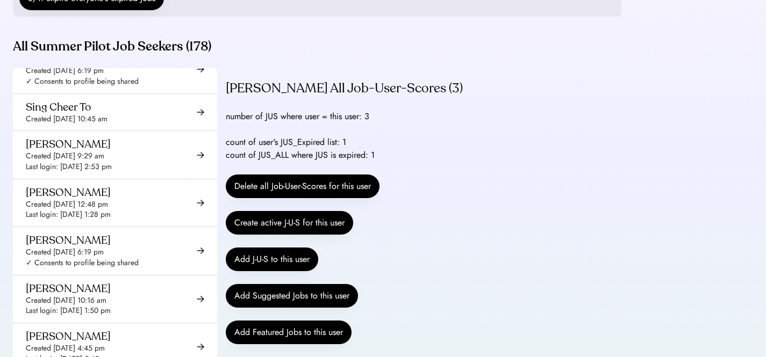
scroll to position [0, 0]
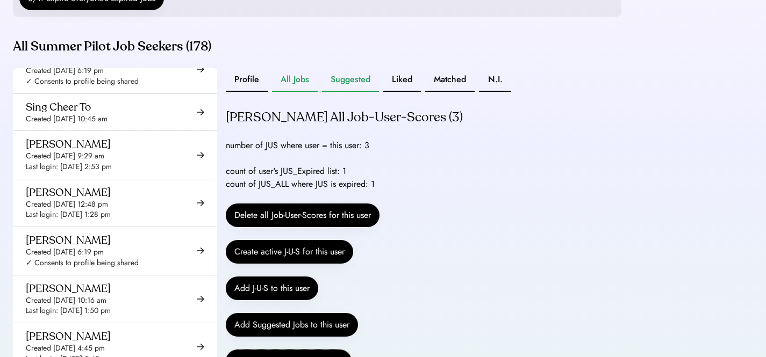
drag, startPoint x: 361, startPoint y: 92, endPoint x: 396, endPoint y: 109, distance: 38.7
click at [361, 91] on button "Suggested" at bounding box center [350, 80] width 57 height 24
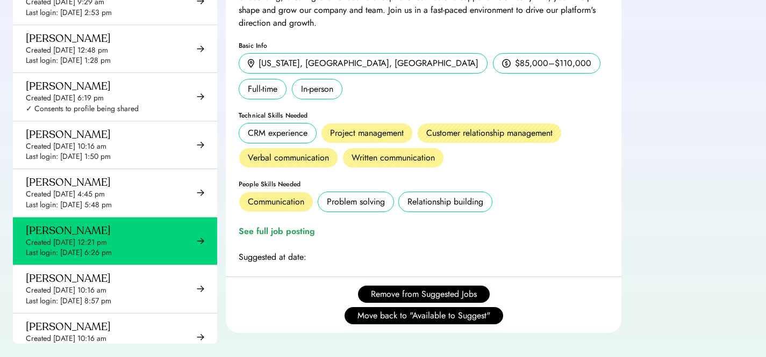
scroll to position [431, 0]
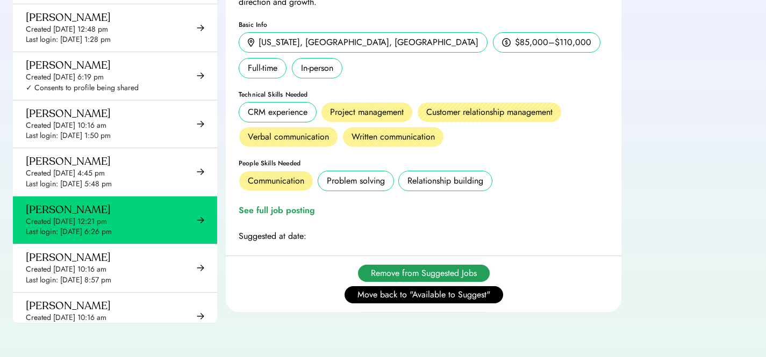
click at [393, 276] on button "Remove from Suggested Jobs" at bounding box center [424, 273] width 132 height 17
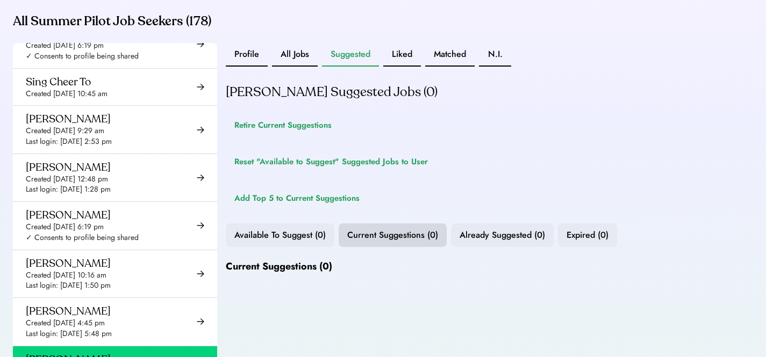
scroll to position [287, 0]
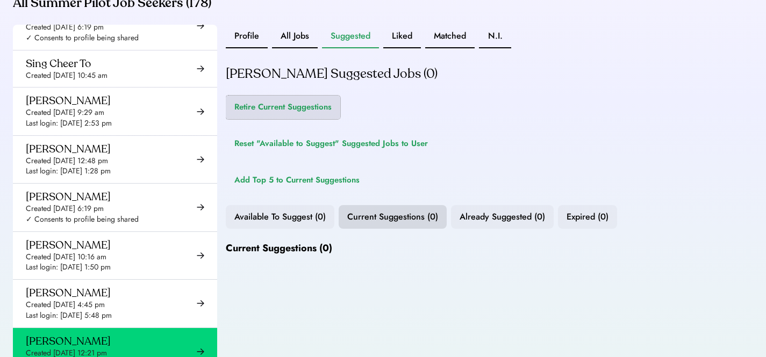
click at [298, 119] on button "Retire Current Suggestions" at bounding box center [283, 108] width 114 height 24
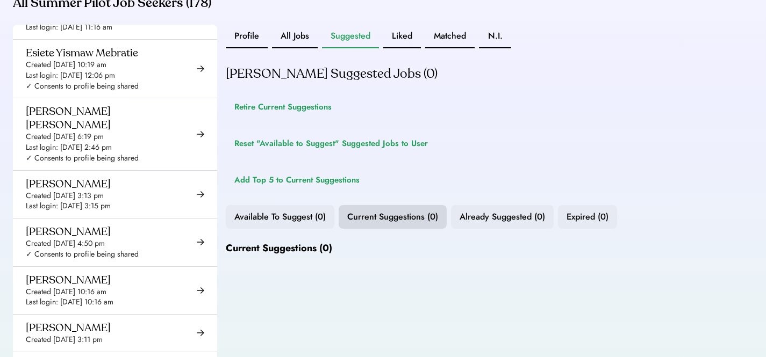
scroll to position [3805, 0]
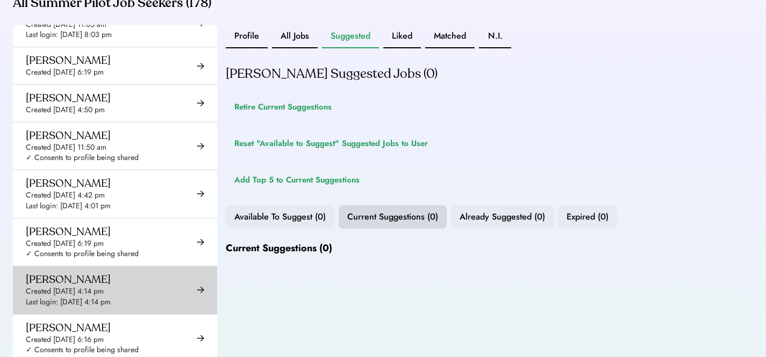
click at [140, 270] on div "[PERSON_NAME] Created [DATE] 4:14 pm Last login: [DATE] 4:14 pm" at bounding box center [115, 289] width 204 height 47
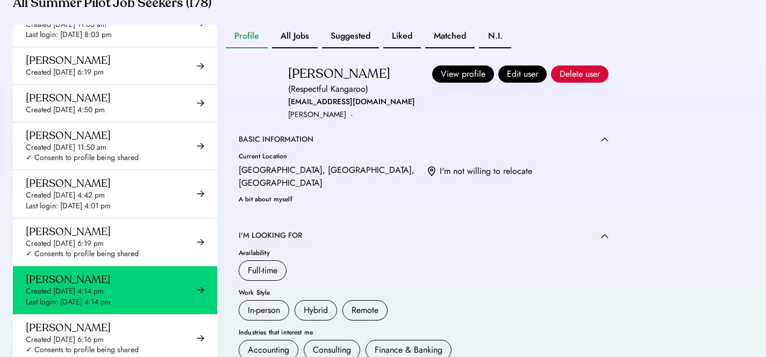
scroll to position [168, 0]
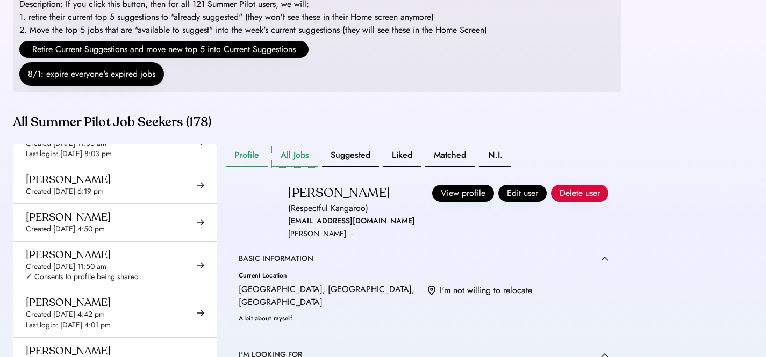
click at [293, 168] on button "All Jobs" at bounding box center [295, 156] width 46 height 24
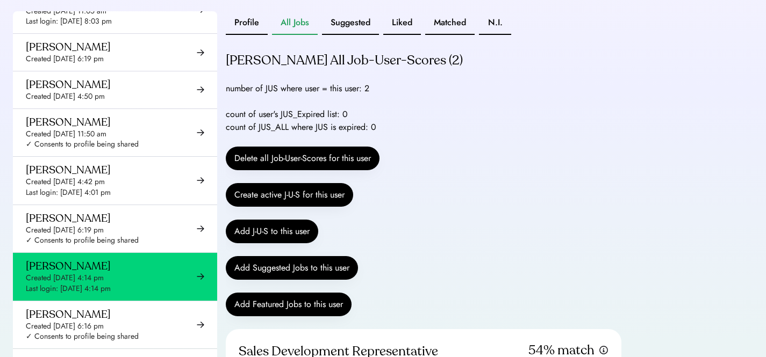
scroll to position [378, 0]
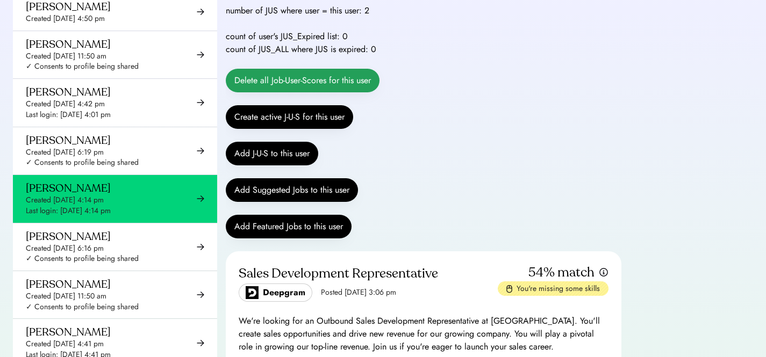
click at [330, 91] on button "Delete all Job-User-Scores for this user" at bounding box center [303, 81] width 154 height 24
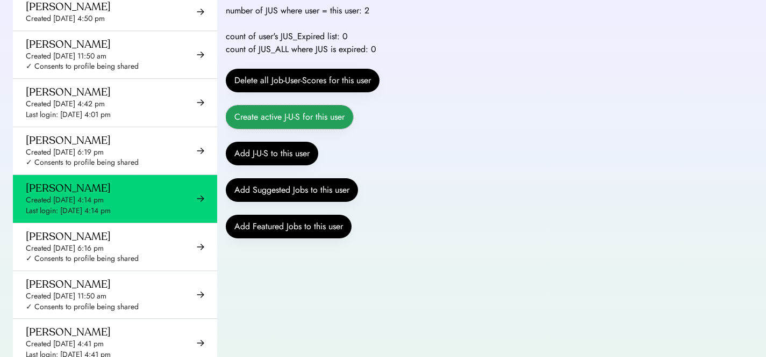
click at [298, 129] on button "Create active J-U-S for this user" at bounding box center [289, 117] width 127 height 24
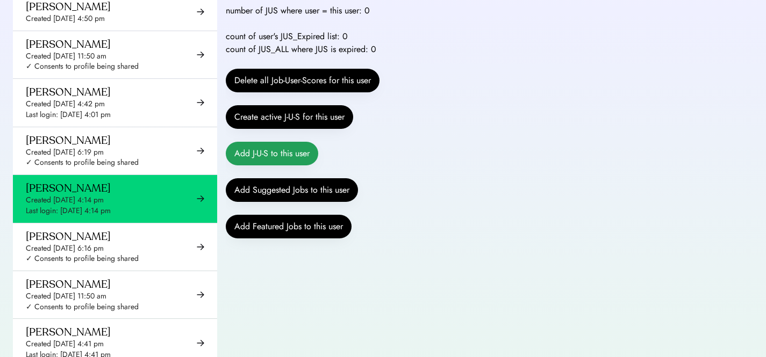
click at [271, 165] on button "Add J-U-S to this user" at bounding box center [272, 154] width 92 height 24
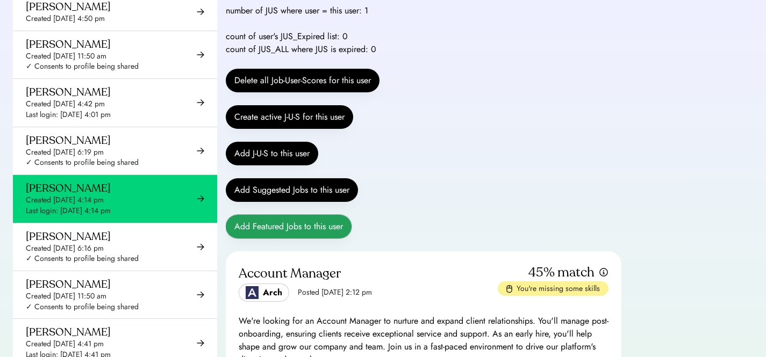
click at [279, 239] on button "Add Featured Jobs to this user" at bounding box center [289, 227] width 126 height 24
